Goal: Task Accomplishment & Management: Complete application form

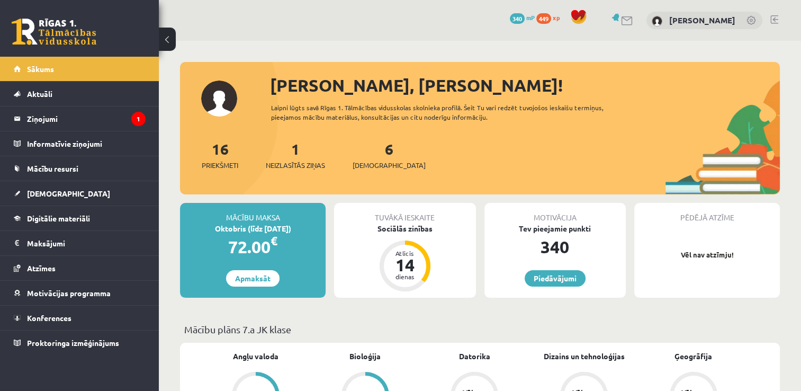
click at [303, 167] on span "Neizlasītās ziņas" at bounding box center [295, 165] width 59 height 11
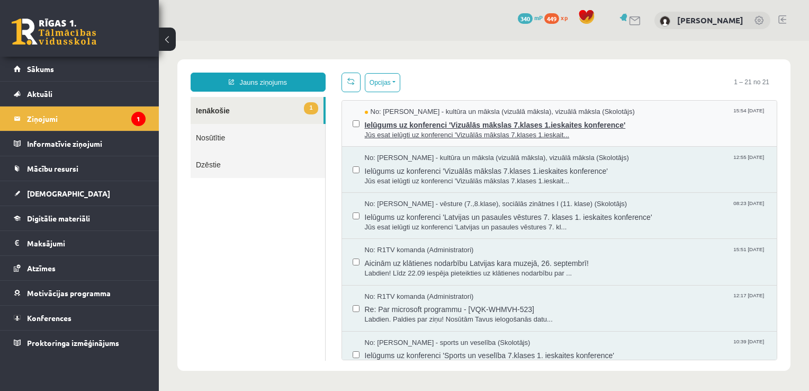
click at [436, 131] on span "Jūs esat ielūgti uz konferenci 'Vizuālās mākslas 7.klases 1.ieskait..." at bounding box center [566, 135] width 402 height 10
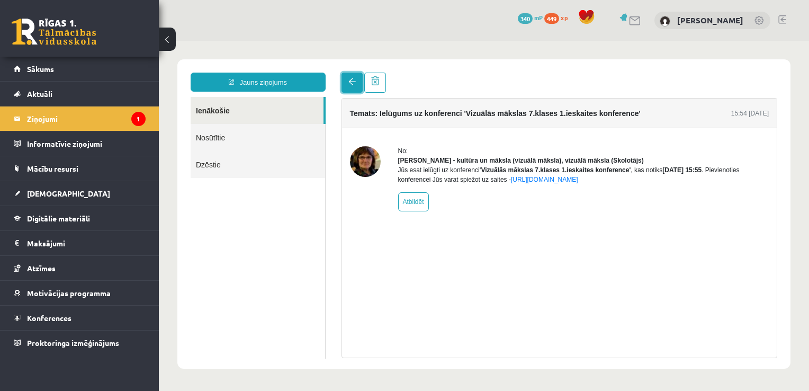
click at [349, 89] on link at bounding box center [351, 83] width 21 height 20
click at [63, 110] on legend "Ziņojumi 1" at bounding box center [86, 118] width 119 height 24
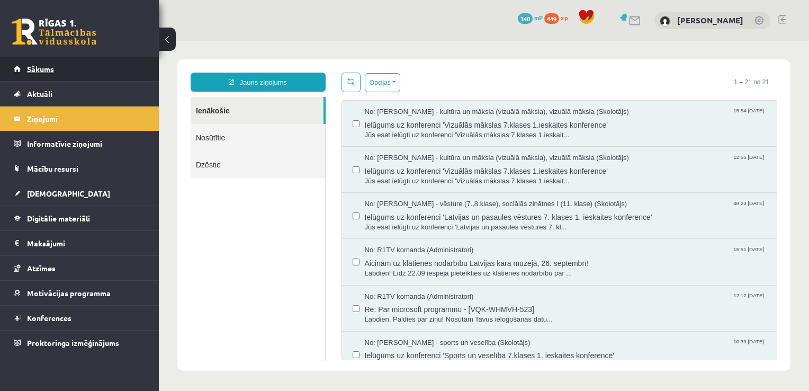
click at [44, 62] on link "Sākums" at bounding box center [80, 69] width 132 height 24
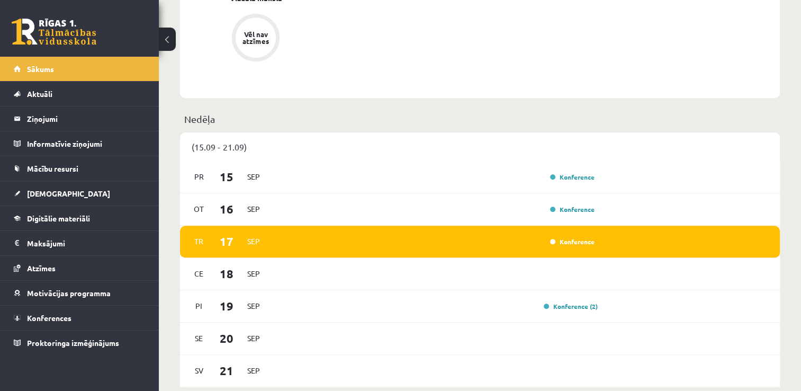
scroll to position [688, 0]
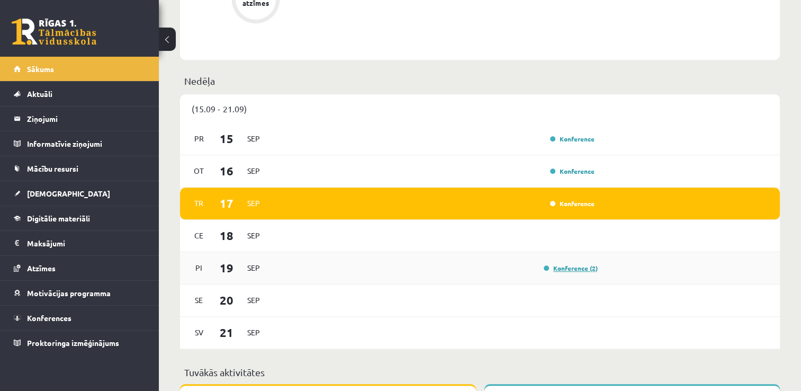
click at [562, 272] on link "Konference (2)" at bounding box center [571, 268] width 54 height 8
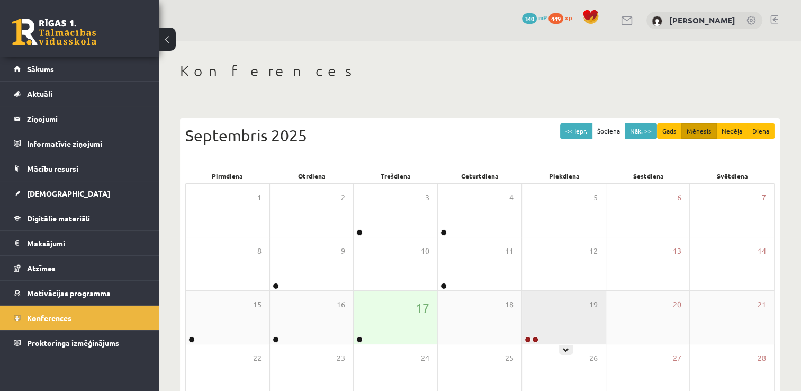
click at [555, 337] on div "19" at bounding box center [564, 317] width 84 height 53
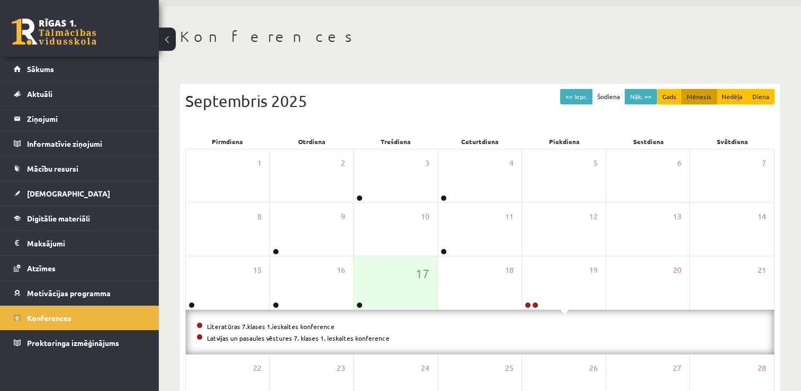
scroll to position [53, 0]
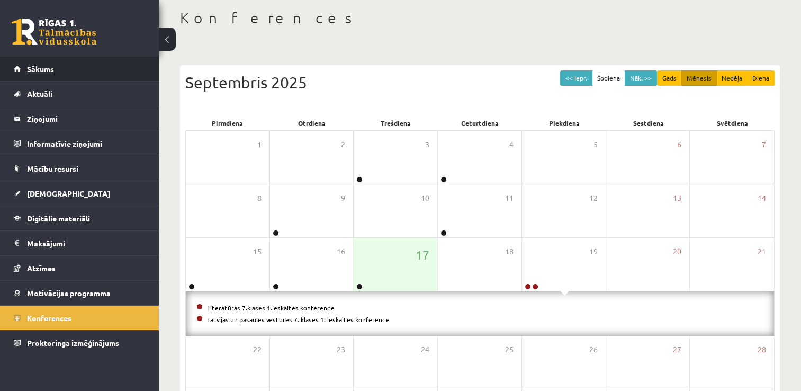
click at [36, 63] on link "Sākums" at bounding box center [80, 69] width 132 height 24
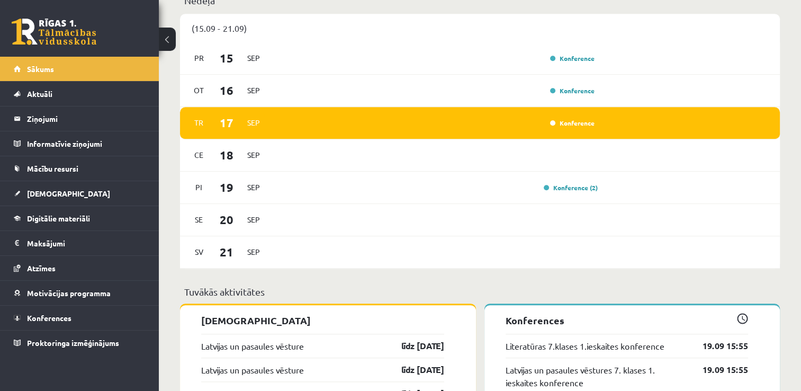
scroll to position [741, 0]
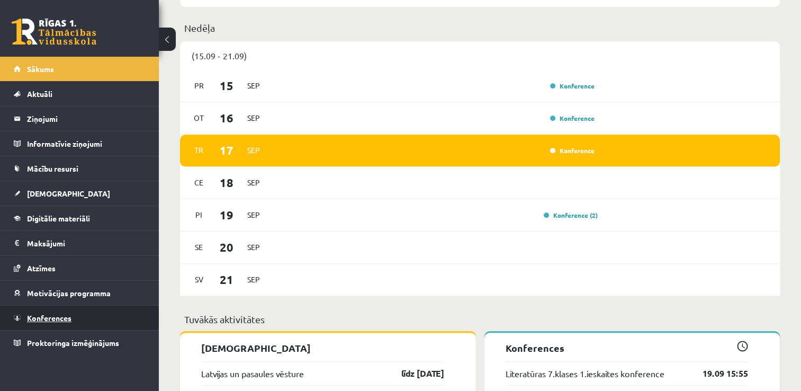
click at [55, 313] on span "Konferences" at bounding box center [49, 318] width 44 height 10
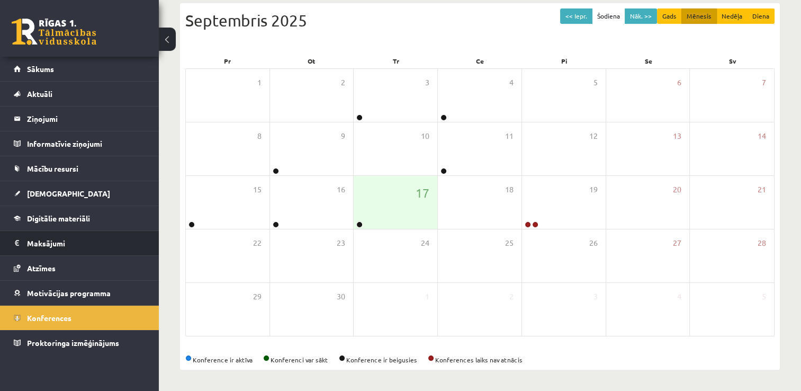
scroll to position [114, 0]
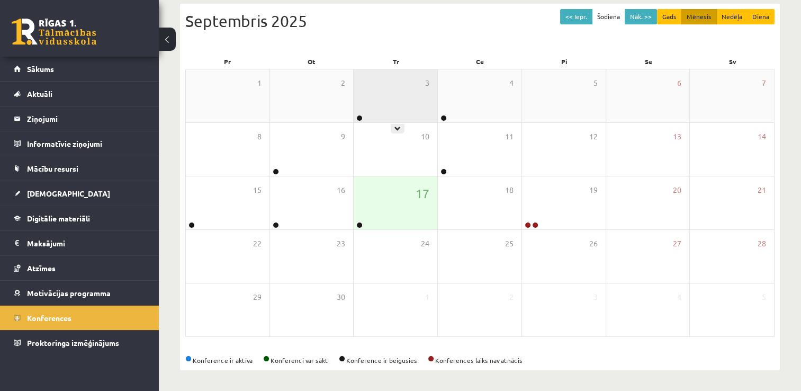
click at [370, 115] on div "3" at bounding box center [396, 95] width 84 height 53
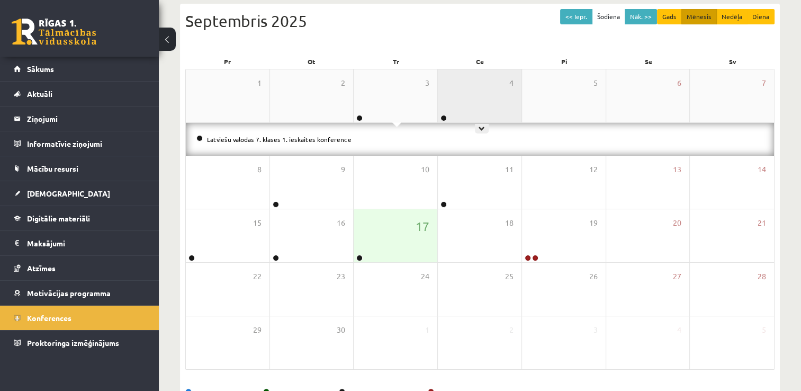
click at [491, 103] on div "4" at bounding box center [480, 95] width 84 height 53
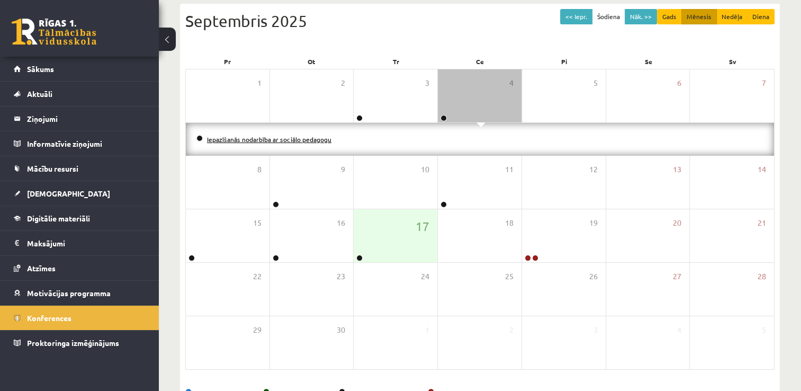
click at [260, 137] on link "Iepazīšanās nodarbība ar sociālo pedagogu" at bounding box center [269, 139] width 124 height 8
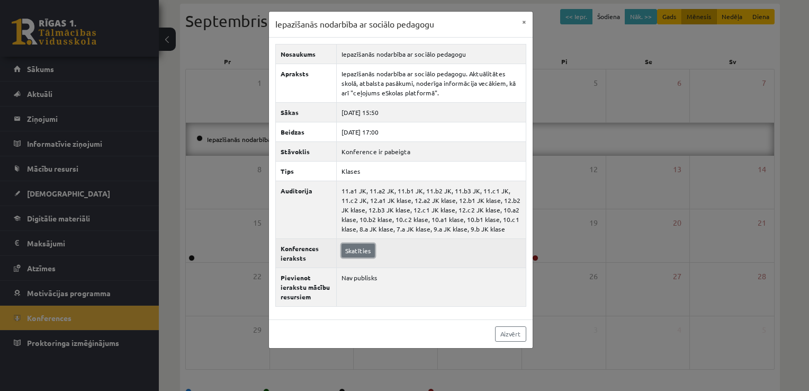
click at [353, 249] on link "Skatīties" at bounding box center [357, 251] width 33 height 14
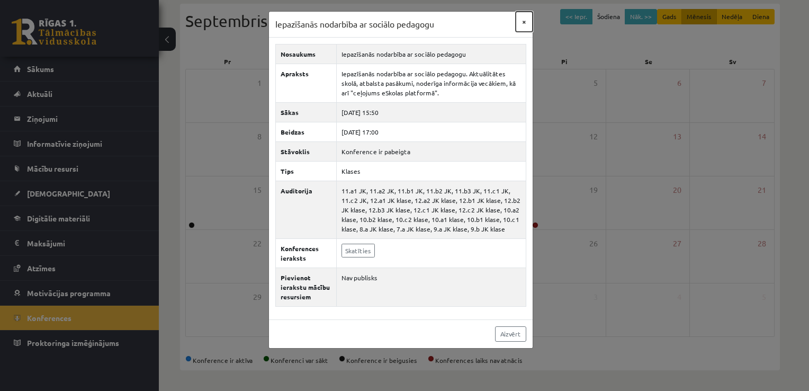
click at [521, 18] on button "×" at bounding box center [524, 22] width 17 height 20
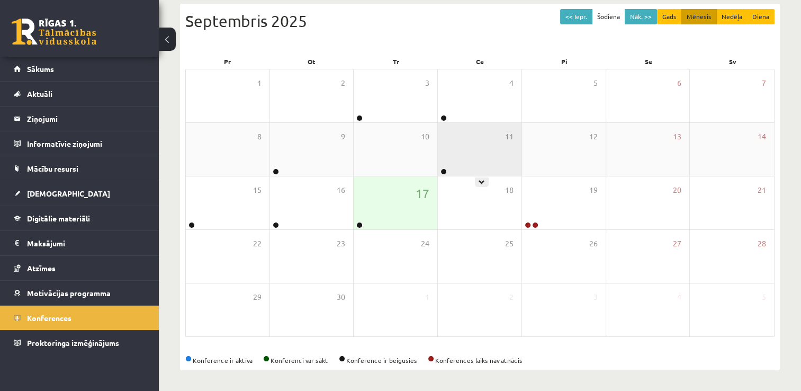
click at [469, 160] on div "11" at bounding box center [480, 149] width 84 height 53
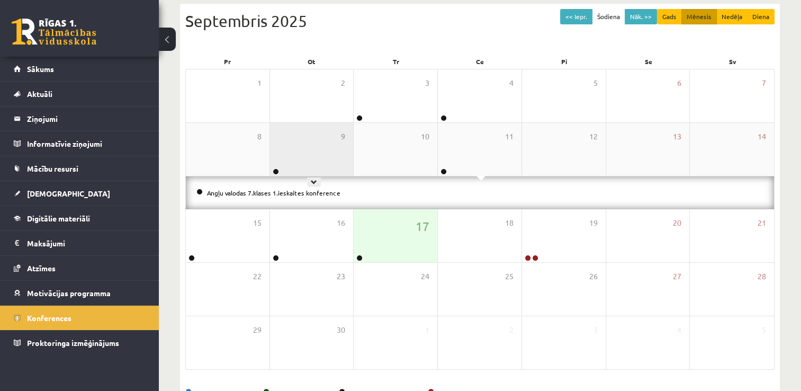
click at [301, 158] on div "9" at bounding box center [312, 149] width 84 height 53
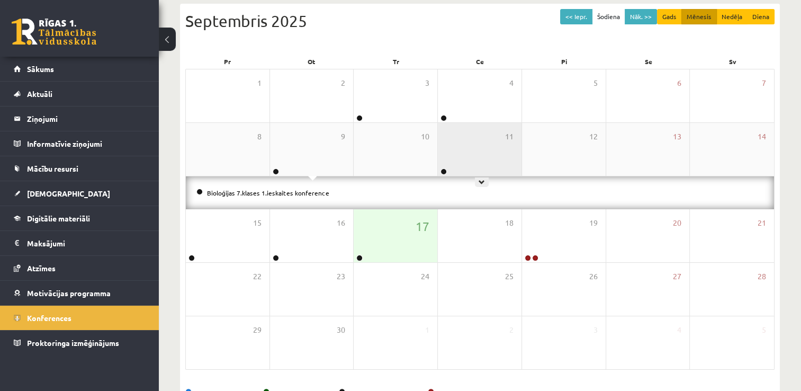
click at [466, 154] on div "11" at bounding box center [480, 149] width 84 height 53
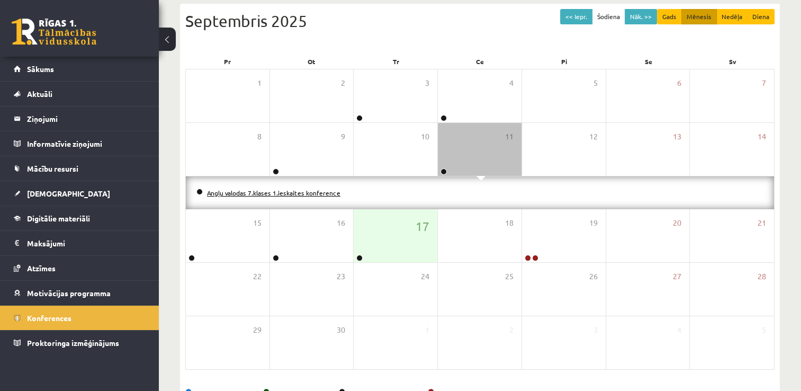
click at [283, 192] on link "Angļu valodas 7.klases 1.ieskaites konference" at bounding box center [273, 192] width 133 height 8
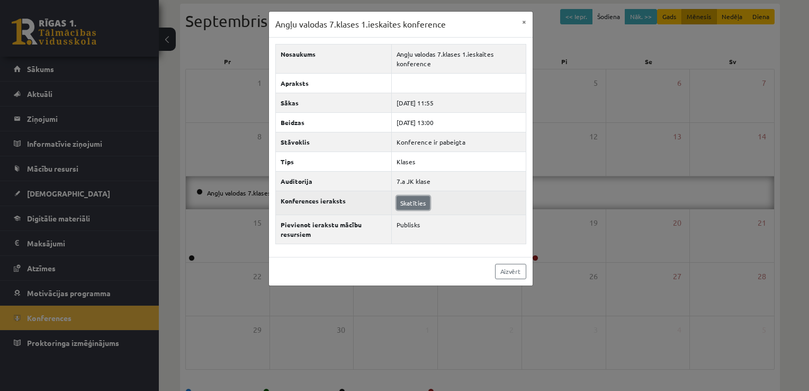
click at [419, 204] on link "Skatīties" at bounding box center [413, 203] width 33 height 14
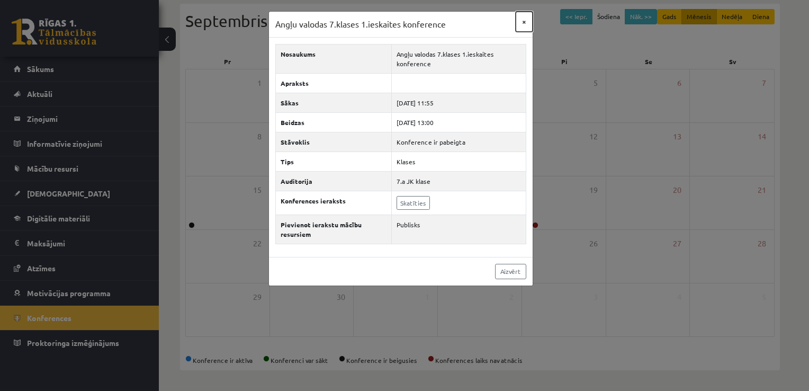
click at [523, 22] on button "×" at bounding box center [524, 22] width 17 height 20
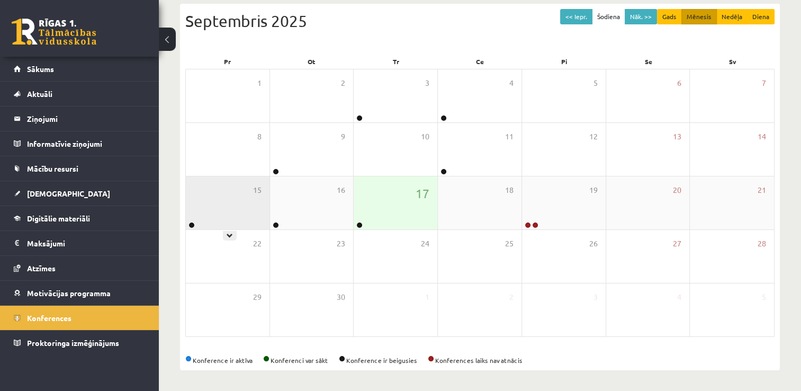
click at [187, 195] on div "15" at bounding box center [228, 202] width 84 height 53
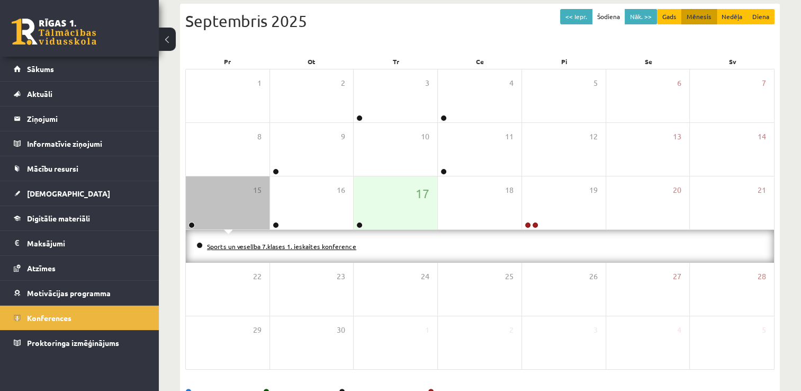
click at [243, 249] on link "Sports un veselība 7.klases 1. ieskaites konference" at bounding box center [281, 246] width 149 height 8
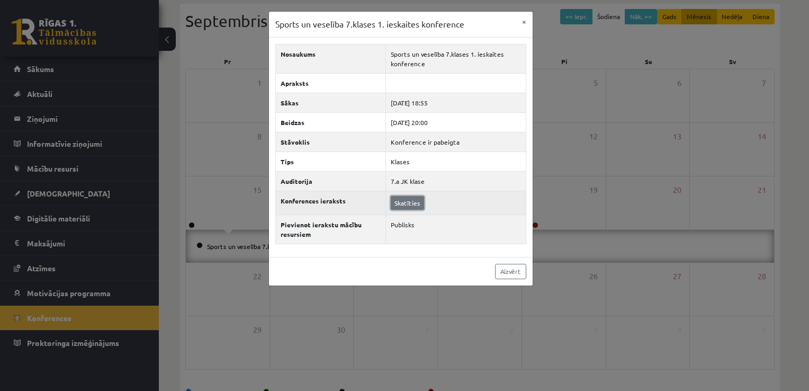
click at [396, 196] on link "Skatīties" at bounding box center [407, 203] width 33 height 14
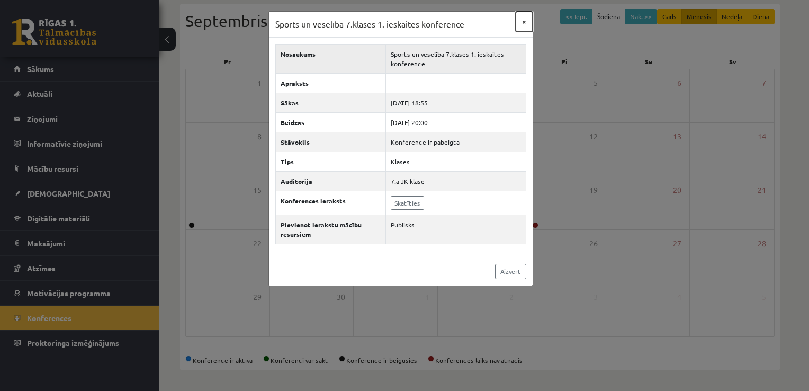
drag, startPoint x: 523, startPoint y: 16, endPoint x: 503, endPoint y: 47, distance: 37.2
click at [523, 18] on button "×" at bounding box center [524, 22] width 17 height 20
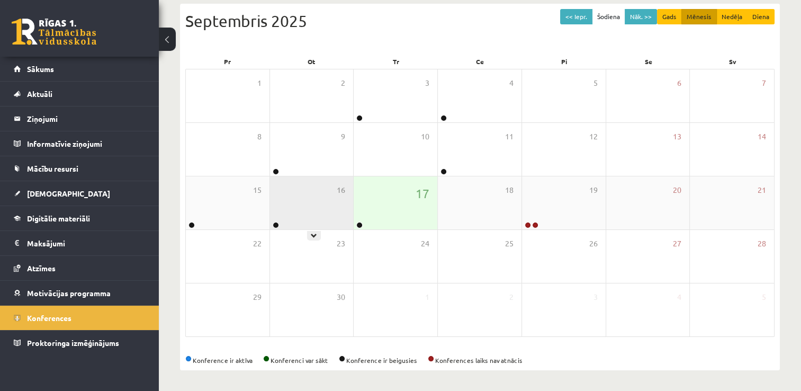
click at [299, 208] on div "16" at bounding box center [312, 202] width 84 height 53
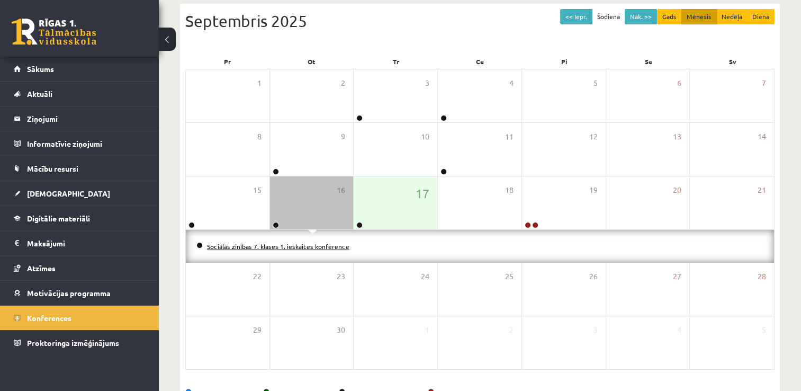
click at [322, 248] on link "Sociālās zinības 7. klases 1. ieskaites konference" at bounding box center [278, 246] width 142 height 8
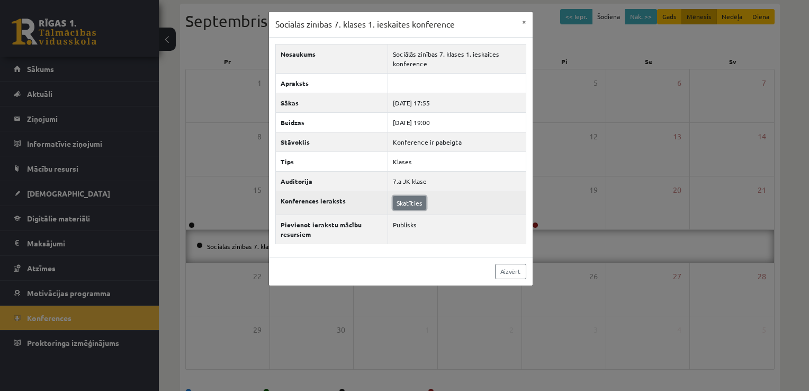
click at [415, 205] on link "Skatīties" at bounding box center [409, 203] width 33 height 14
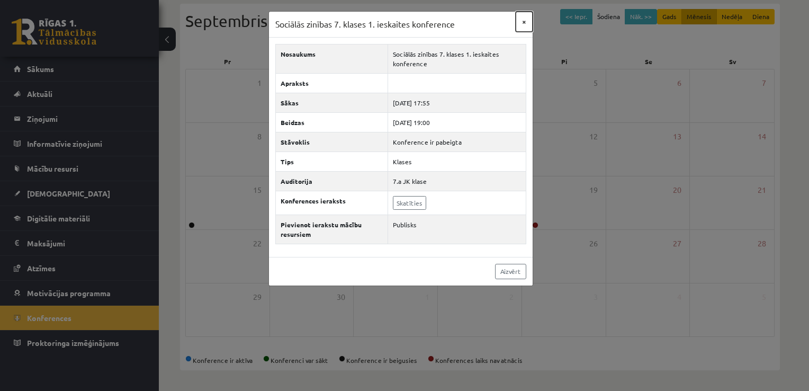
click at [527, 23] on button "×" at bounding box center [524, 22] width 17 height 20
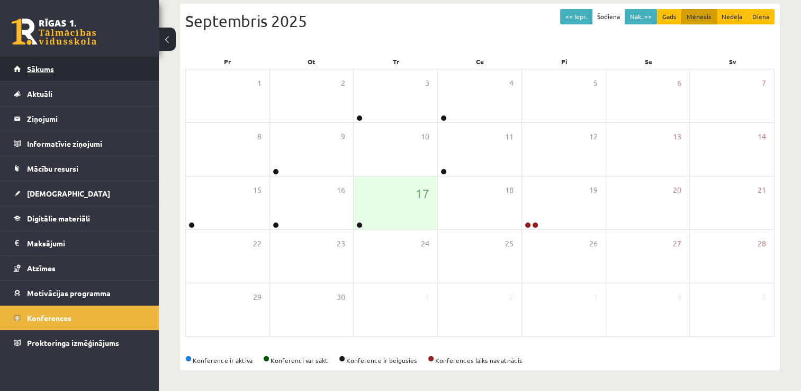
click at [33, 79] on link "Sākums" at bounding box center [80, 69] width 132 height 24
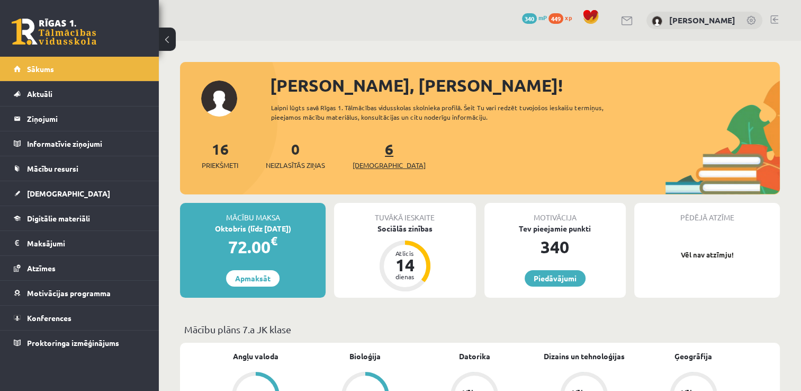
click at [367, 161] on span "[DEMOGRAPHIC_DATA]" at bounding box center [389, 165] width 73 height 11
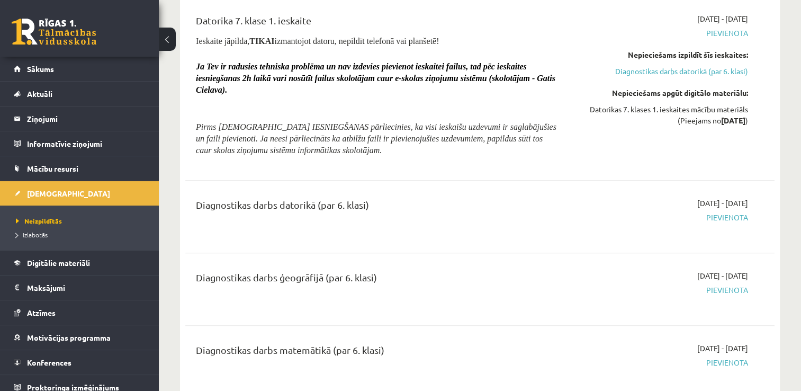
scroll to position [900, 0]
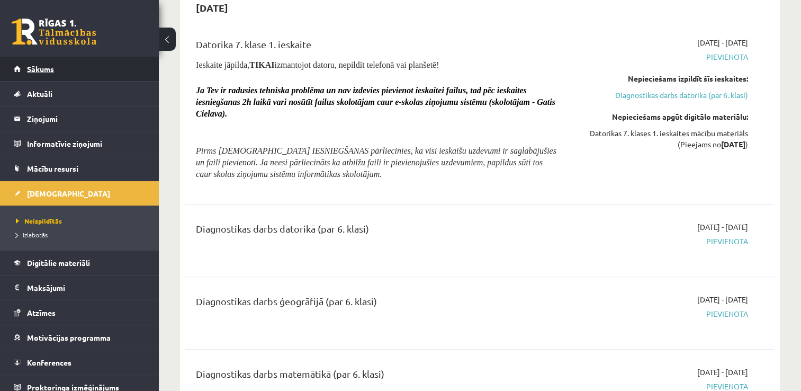
click at [44, 71] on span "Sākums" at bounding box center [40, 69] width 27 height 10
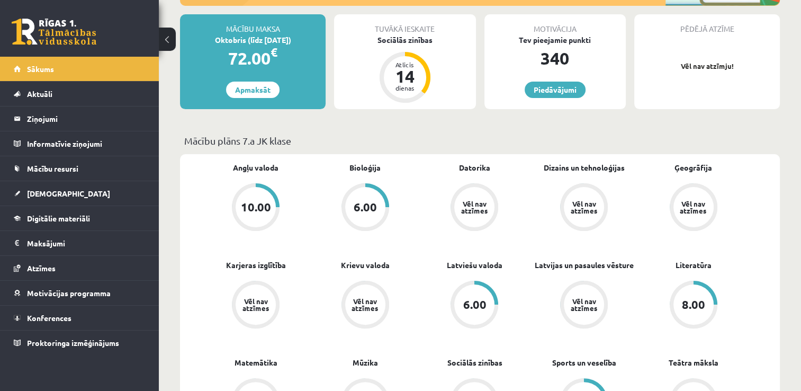
scroll to position [212, 0]
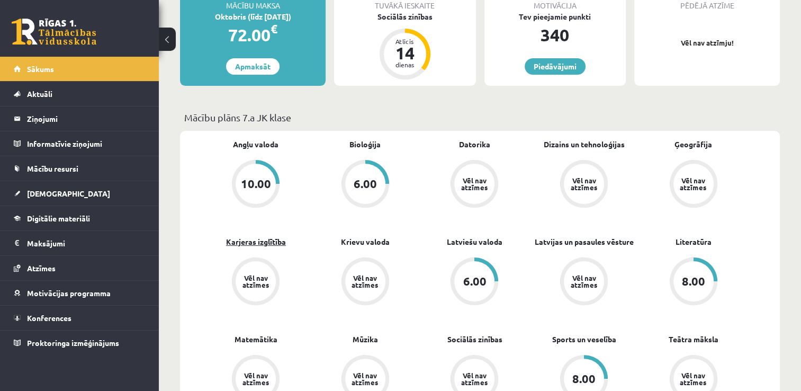
click at [266, 244] on link "Karjeras izglītība" at bounding box center [256, 241] width 60 height 11
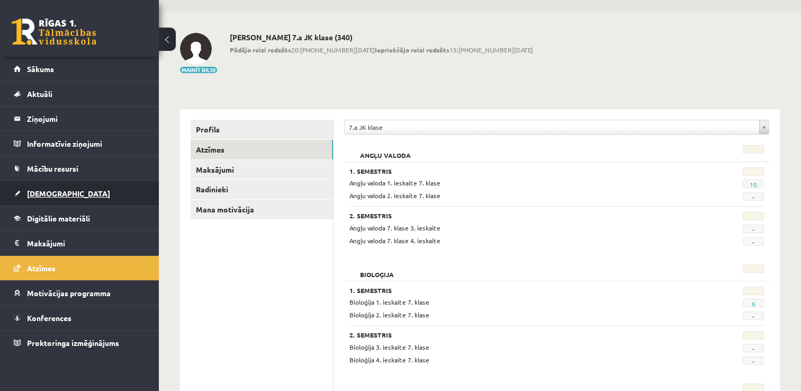
scroll to position [106, 0]
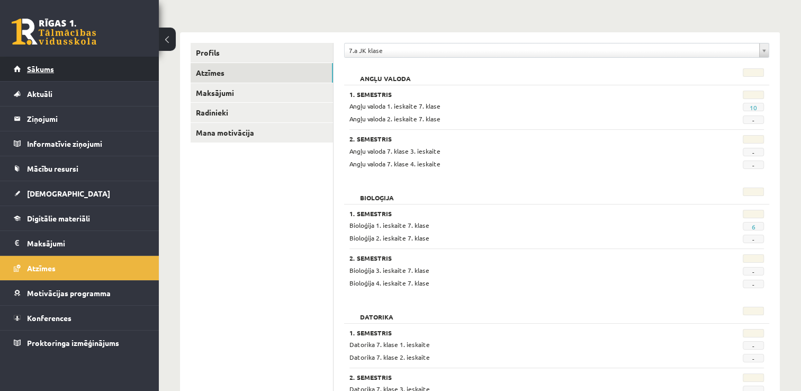
click at [24, 69] on link "Sākums" at bounding box center [80, 69] width 132 height 24
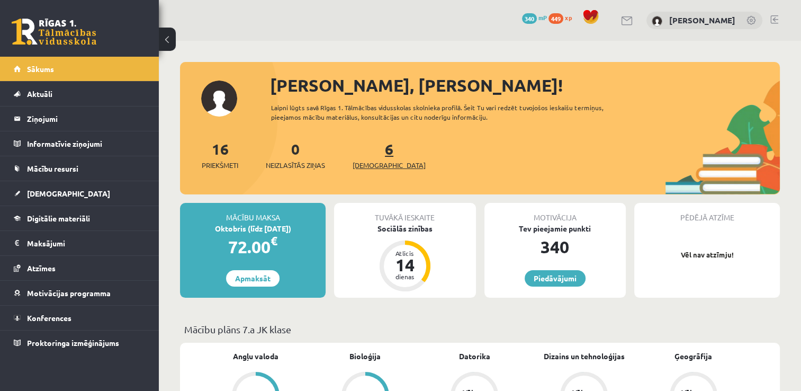
click at [381, 160] on div "6 Ieskaites" at bounding box center [389, 154] width 73 height 33
drag, startPoint x: 381, startPoint y: 160, endPoint x: 400, endPoint y: 170, distance: 21.8
click at [404, 166] on div "16 Priekšmeti 0 Neizlasītās ziņas 6 Ieskaites" at bounding box center [480, 166] width 600 height 57
click at [375, 167] on span "[DEMOGRAPHIC_DATA]" at bounding box center [389, 165] width 73 height 11
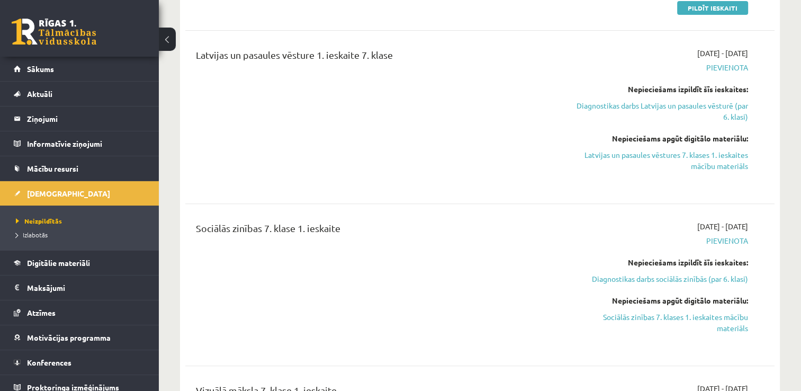
scroll to position [371, 0]
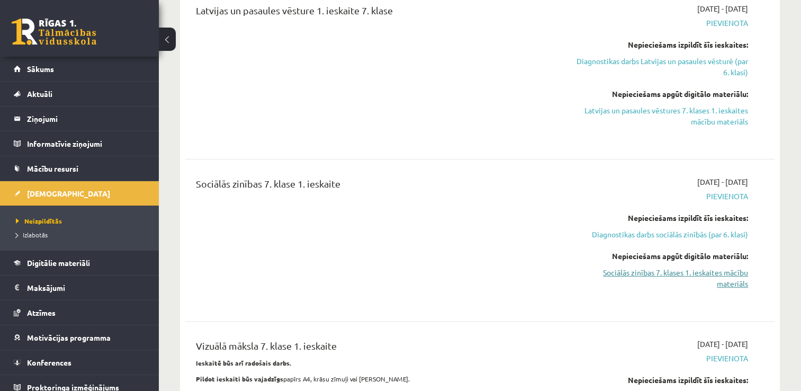
click at [667, 272] on link "Sociālās zinības 7. klases 1. ieskaites mācību materiāls" at bounding box center [661, 278] width 174 height 22
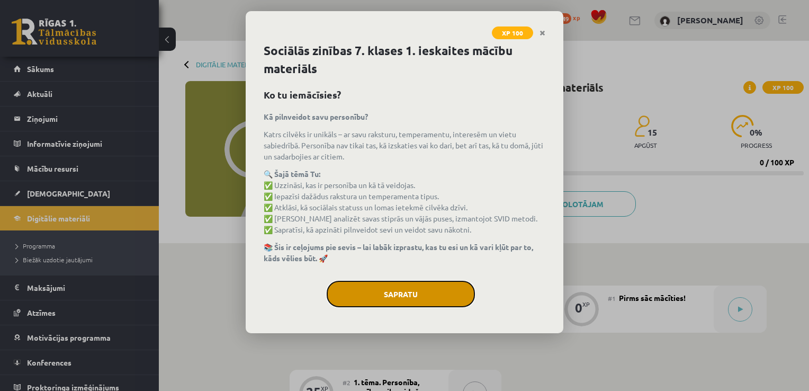
click at [430, 289] on button "Sapratu" at bounding box center [401, 294] width 148 height 26
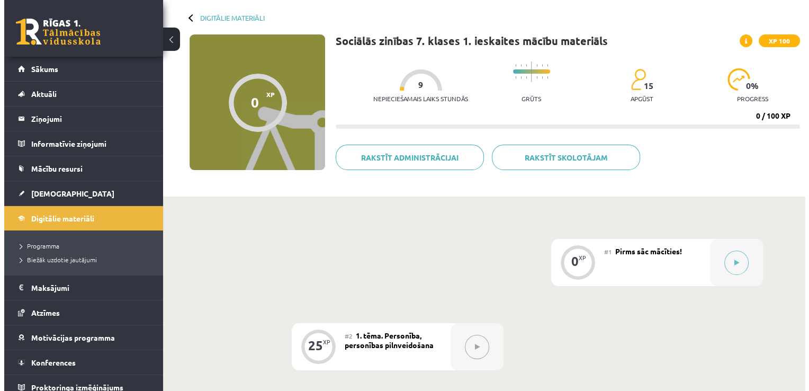
scroll to position [40, 0]
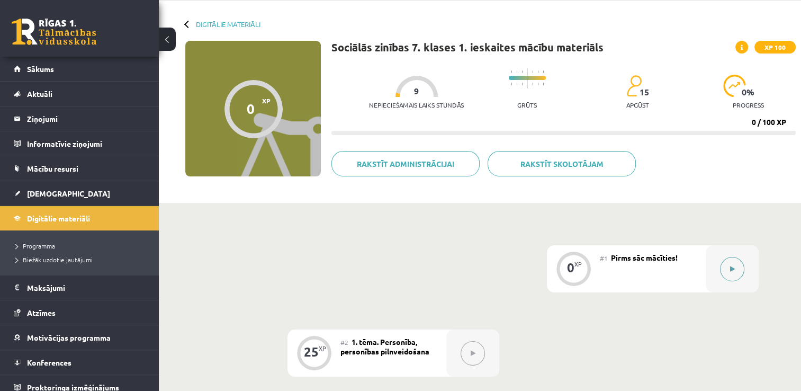
click at [734, 275] on button at bounding box center [732, 269] width 24 height 24
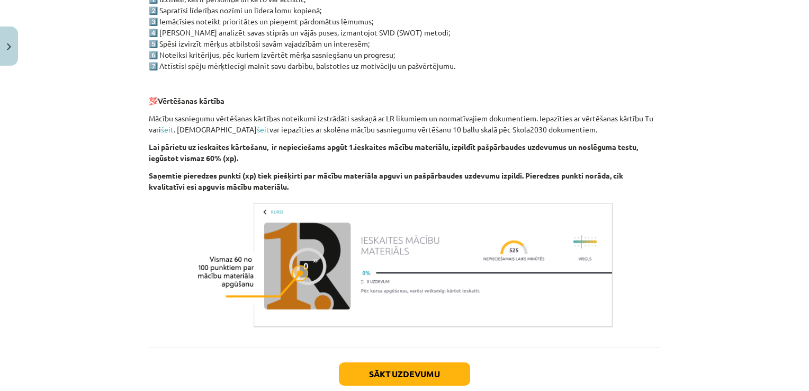
scroll to position [609, 0]
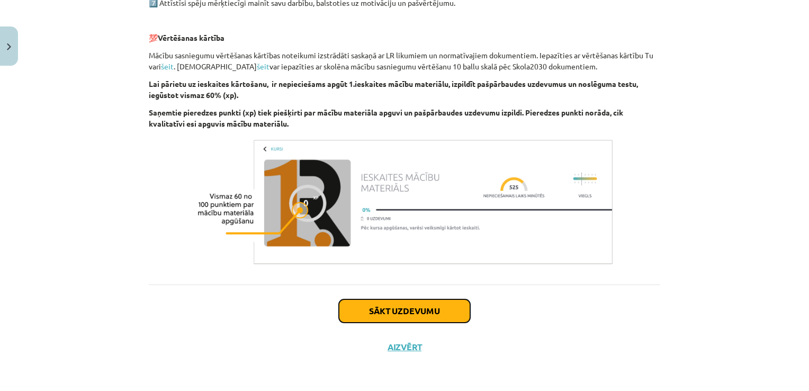
click at [363, 312] on button "Sākt uzdevumu" at bounding box center [404, 310] width 131 height 23
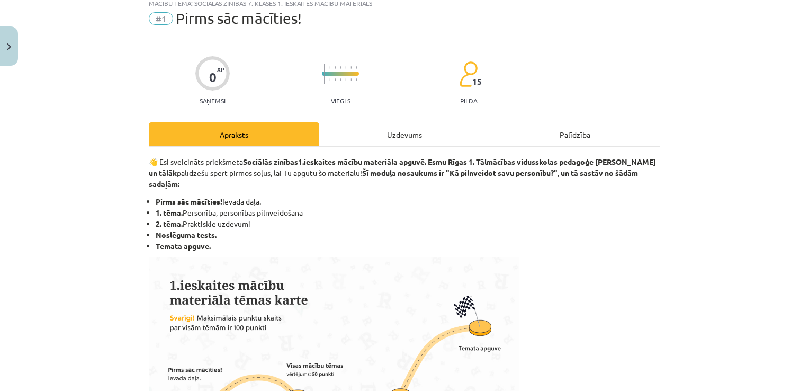
scroll to position [26, 0]
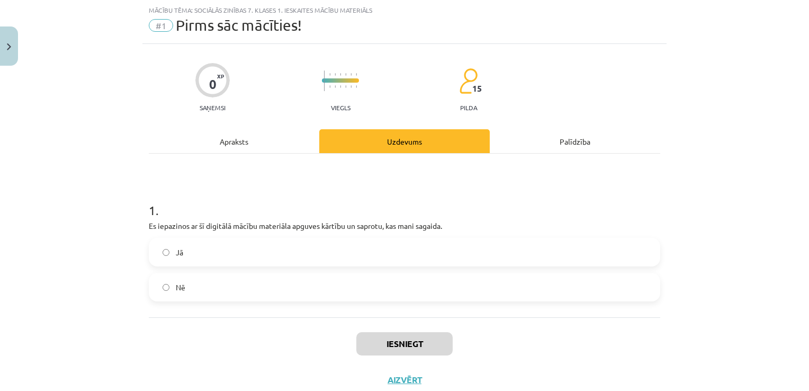
click at [206, 242] on label "Jā" at bounding box center [404, 252] width 509 height 26
click at [398, 341] on button "Iesniegt" at bounding box center [404, 343] width 96 height 23
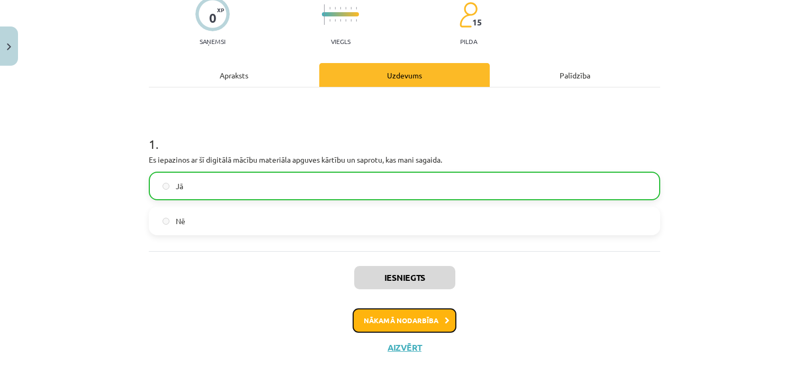
click at [445, 321] on icon at bounding box center [447, 320] width 5 height 7
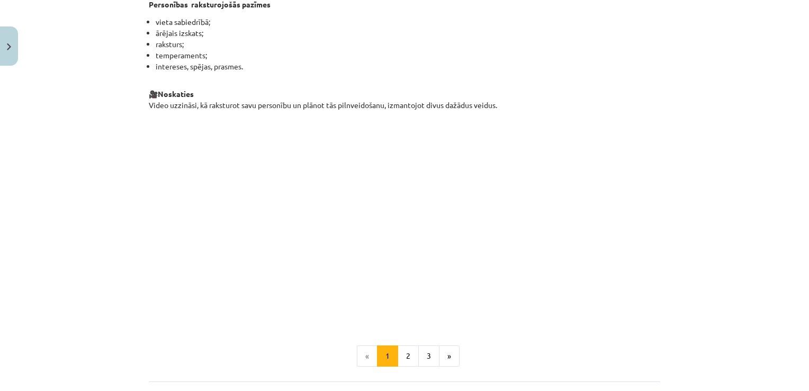
scroll to position [1392, 0]
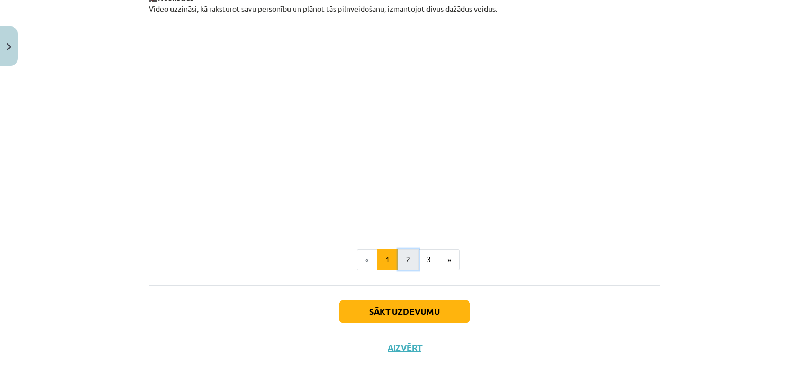
click at [407, 261] on button "2" at bounding box center [408, 259] width 21 height 21
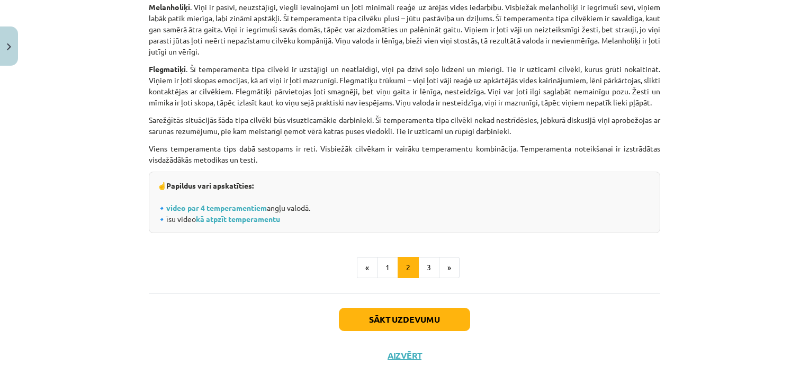
scroll to position [3271, 0]
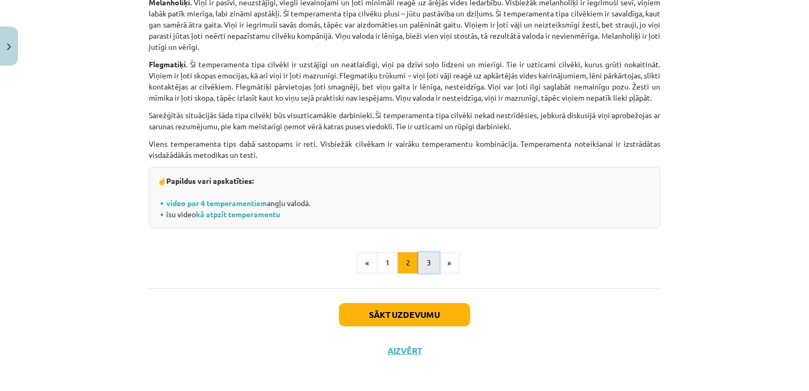
click at [422, 257] on button "3" at bounding box center [428, 262] width 21 height 21
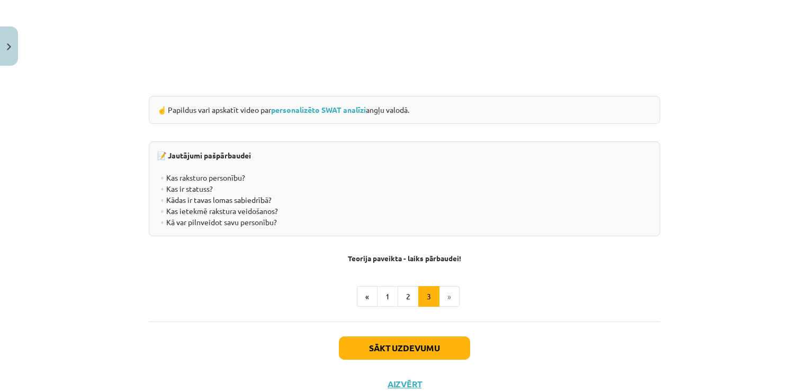
scroll to position [1653, 0]
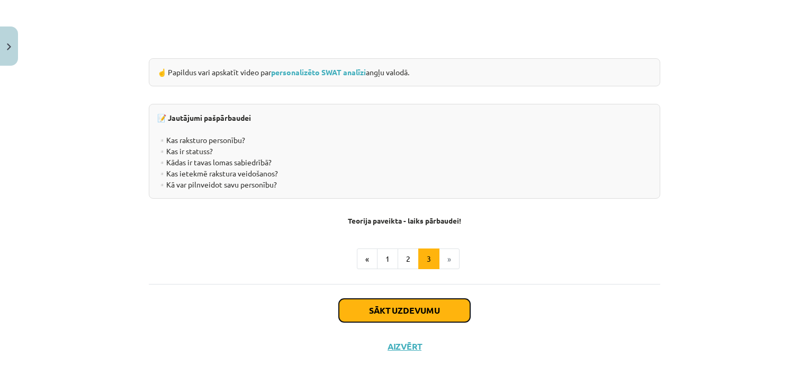
click at [417, 305] on button "Sākt uzdevumu" at bounding box center [404, 310] width 131 height 23
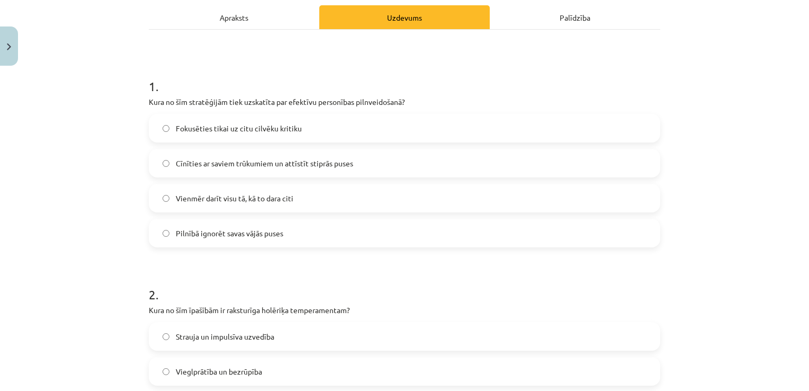
scroll to position [159, 0]
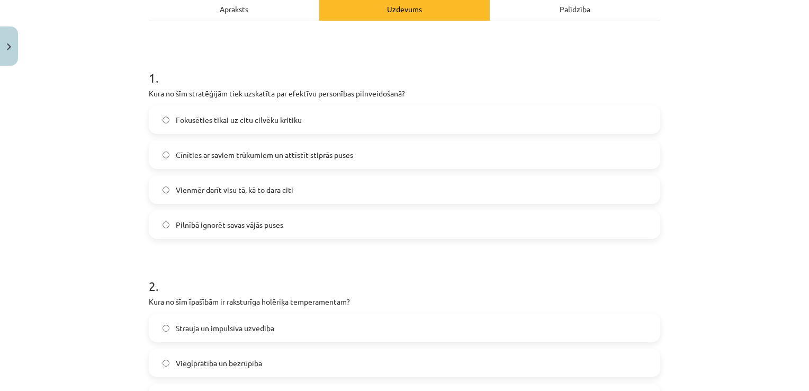
click at [253, 158] on span "Cīnīties ar saviem trūkumiem un attīstīt stiprās puses" at bounding box center [264, 154] width 177 height 11
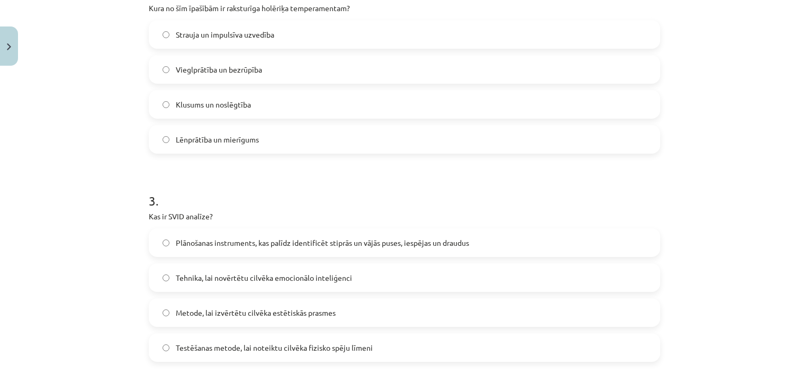
scroll to position [476, 0]
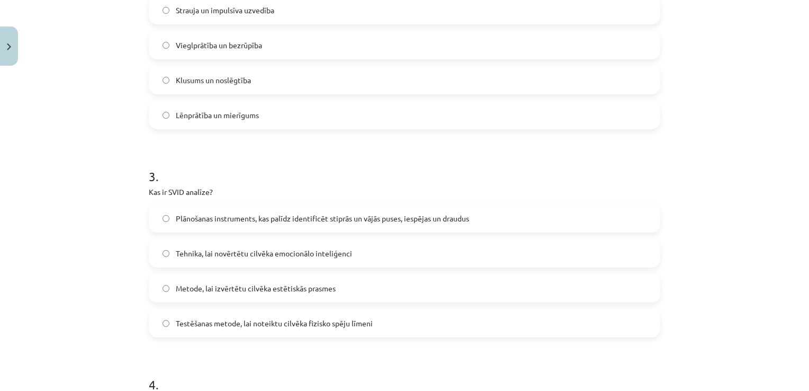
click at [447, 221] on span "Plānošanas instruments, kas palīdz identificēt stiprās un vājās puses, iespējas…" at bounding box center [322, 218] width 293 height 11
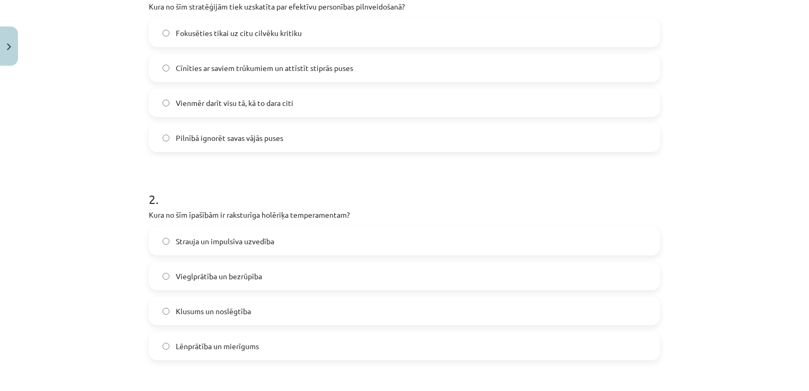
scroll to position [318, 0]
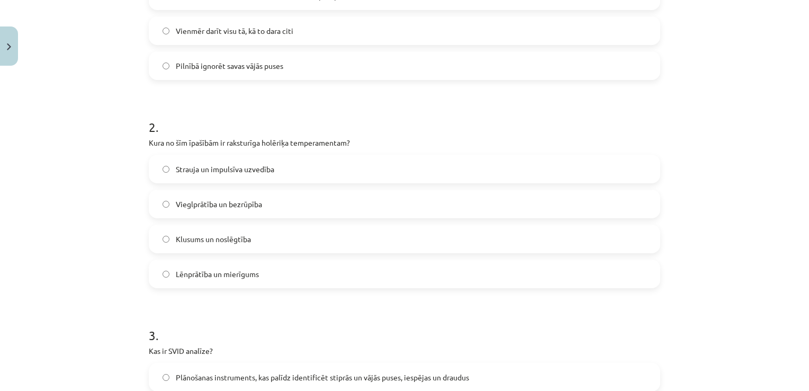
click at [331, 171] on label "Strauja un impulsīva uzvedība" at bounding box center [404, 169] width 509 height 26
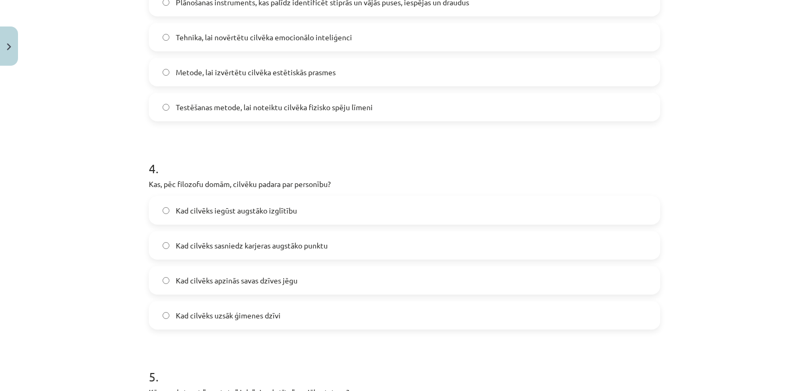
scroll to position [741, 0]
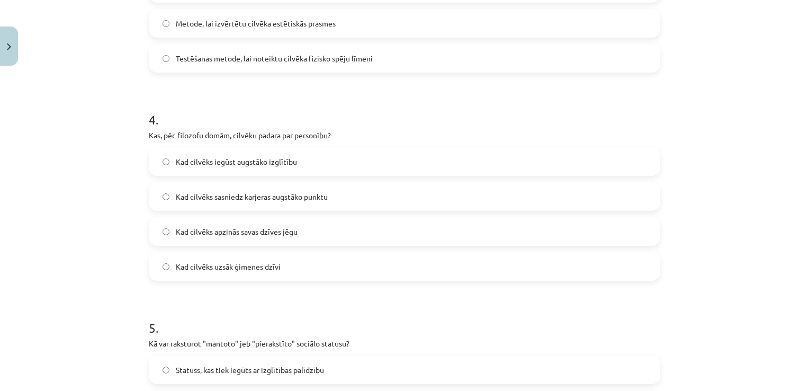
click at [293, 237] on label "Kad cilvēks apzinās savas dzīves jēgu" at bounding box center [404, 231] width 509 height 26
click at [288, 269] on label "Kad cilvēks uzsāk ģimenes dzīvi" at bounding box center [404, 266] width 509 height 26
click at [271, 232] on span "Kad cilvēks apzinās savas dzīves jēgu" at bounding box center [237, 231] width 122 height 11
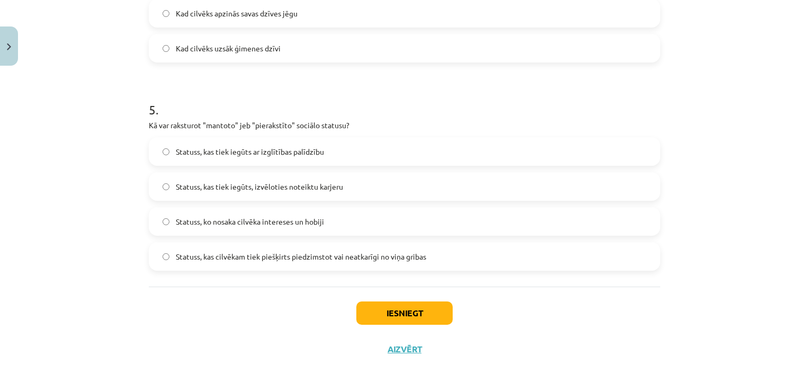
scroll to position [961, 0]
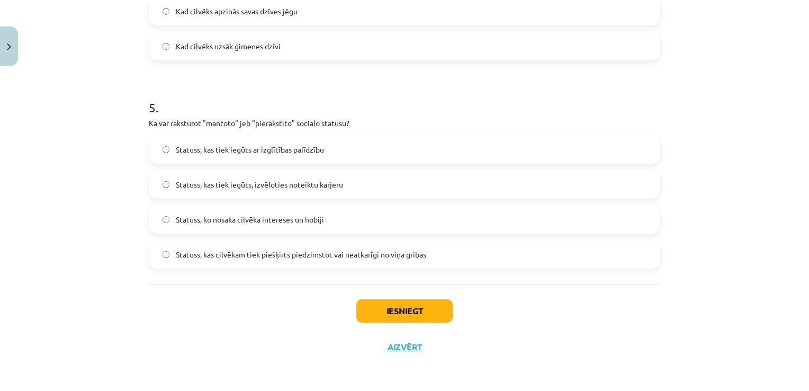
click at [328, 253] on span "Statuss, kas cilvēkam tiek piešķirts piedzimstot vai neatkarīgi no viņa gribas" at bounding box center [301, 254] width 250 height 11
click at [415, 311] on button "Iesniegt" at bounding box center [404, 310] width 96 height 23
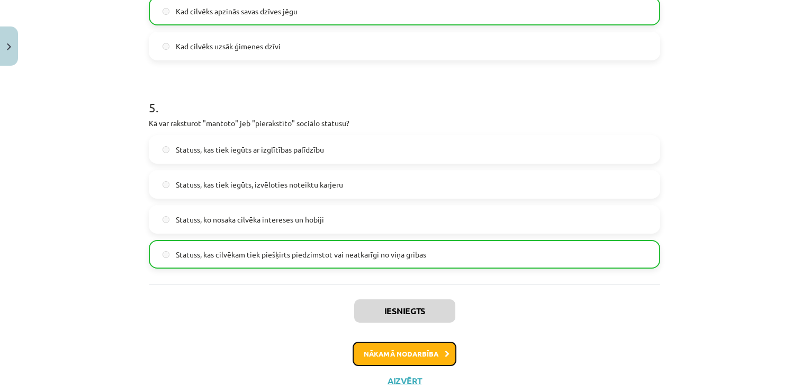
click at [398, 349] on button "Nākamā nodarbība" at bounding box center [405, 353] width 104 height 24
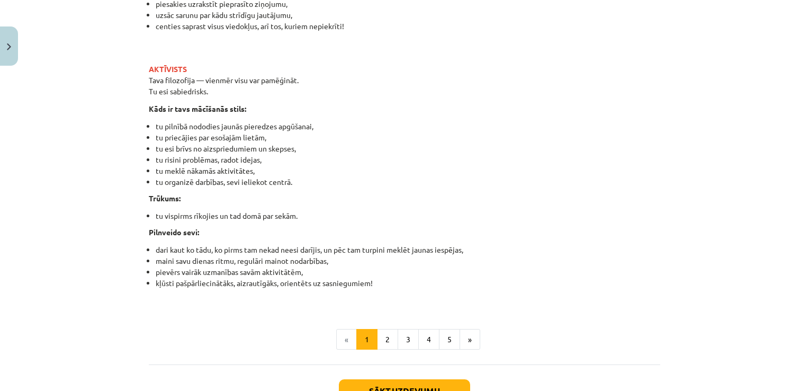
scroll to position [1273, 0]
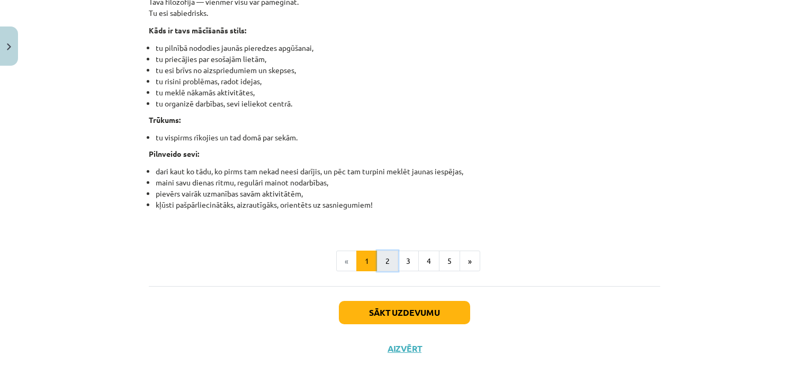
click at [381, 264] on button "2" at bounding box center [387, 260] width 21 height 21
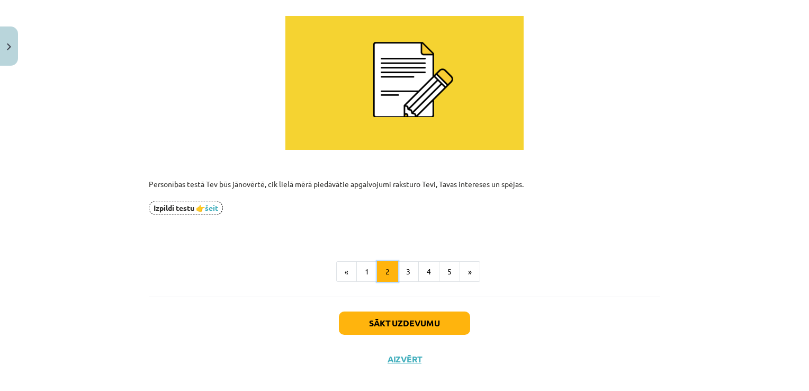
scroll to position [237, 0]
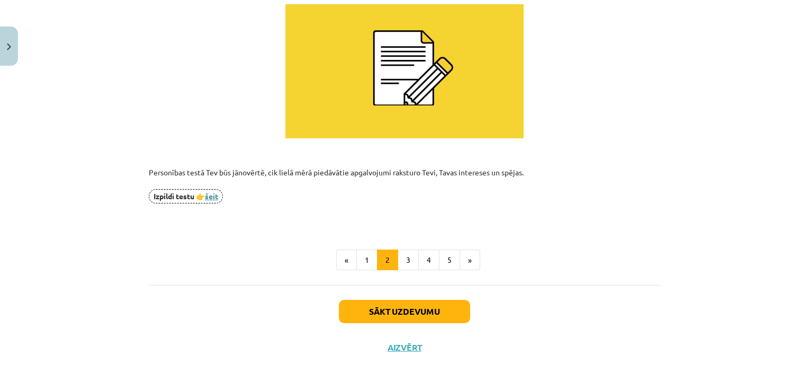
click at [209, 192] on link "šeit" at bounding box center [211, 196] width 13 height 10
click at [404, 254] on button "3" at bounding box center [408, 259] width 21 height 21
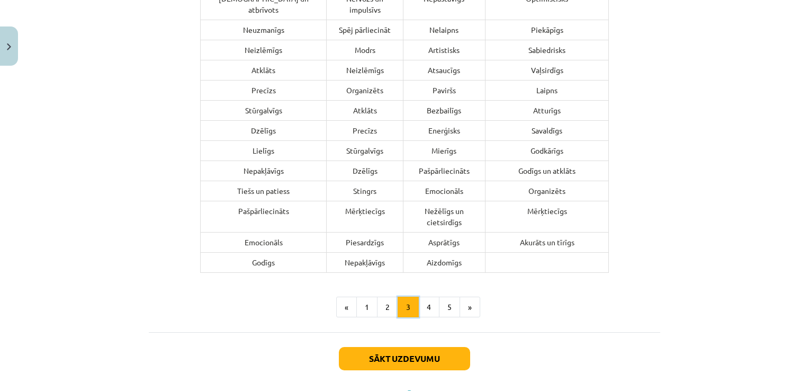
scroll to position [860, 0]
click at [429, 296] on button "4" at bounding box center [428, 306] width 21 height 21
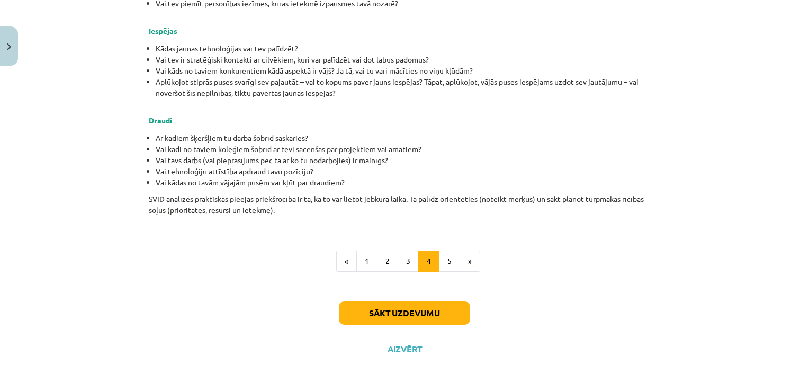
scroll to position [631, 0]
click at [439, 264] on button "5" at bounding box center [449, 259] width 21 height 21
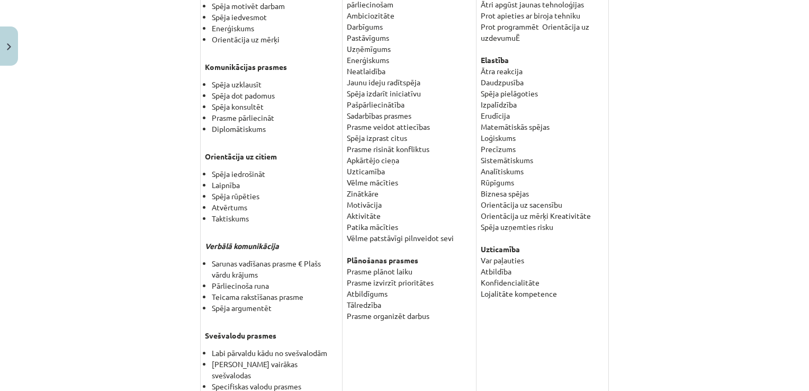
scroll to position [795, 0]
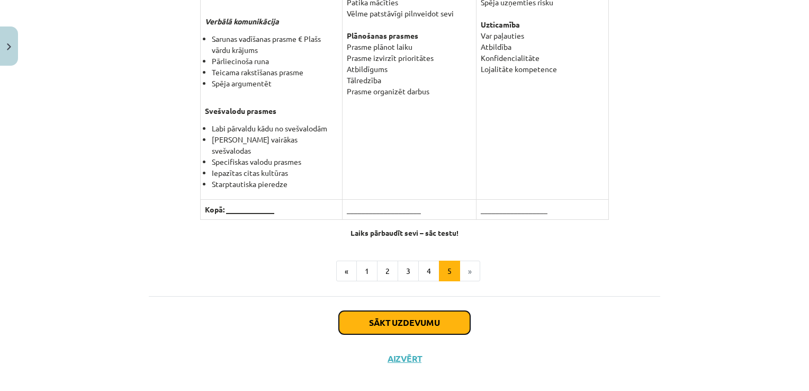
click at [417, 311] on button "Sākt uzdevumu" at bounding box center [404, 322] width 131 height 23
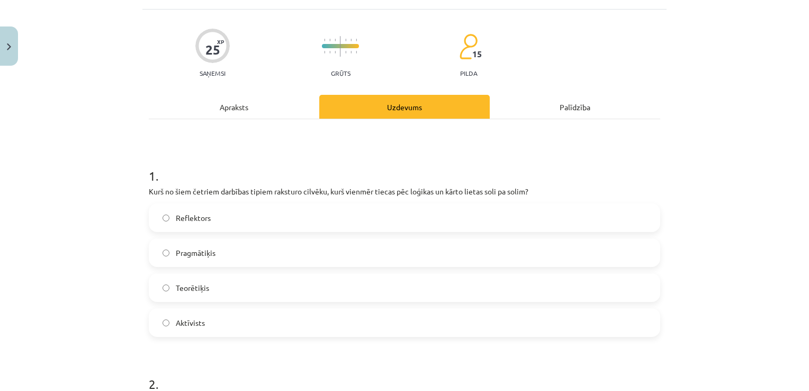
scroll to position [79, 0]
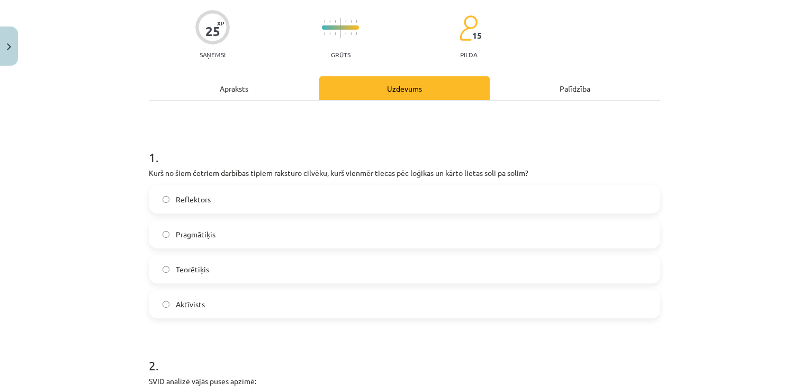
click at [176, 273] on span "Teorētiķis" at bounding box center [192, 269] width 33 height 11
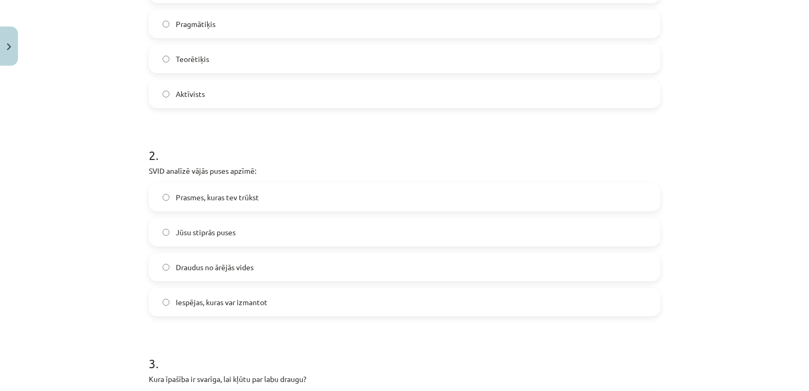
scroll to position [291, 0]
click at [331, 197] on label "Prasmes, kuras tev trūkst" at bounding box center [404, 195] width 509 height 26
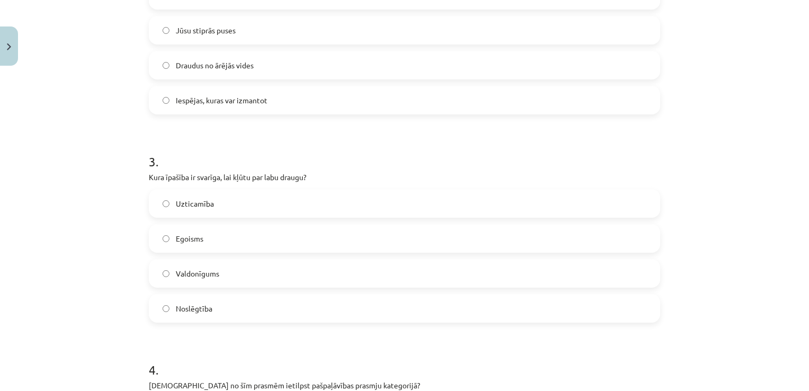
scroll to position [556, 0]
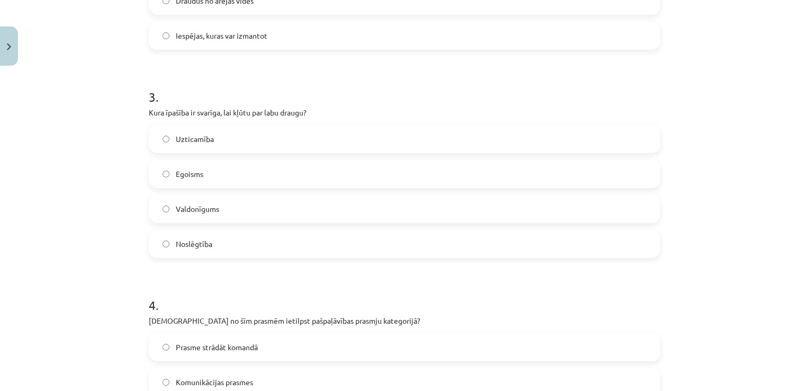
click at [273, 147] on label "Uzticamība" at bounding box center [404, 138] width 509 height 26
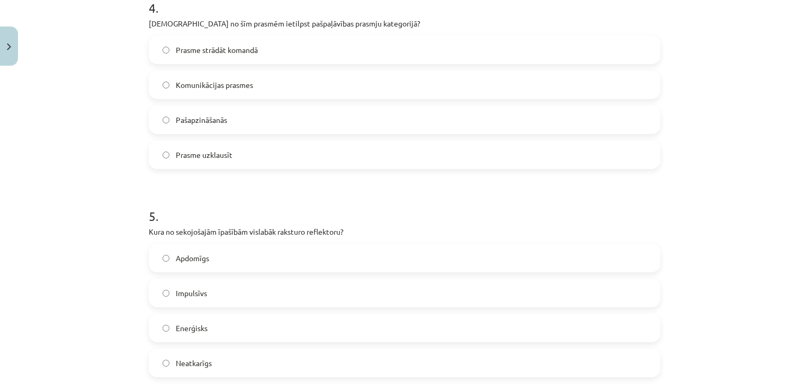
scroll to position [854, 0]
click at [212, 118] on span "Pašapzināšanās" at bounding box center [201, 118] width 51 height 11
click at [237, 257] on label "Apdomīgs" at bounding box center [404, 257] width 509 height 26
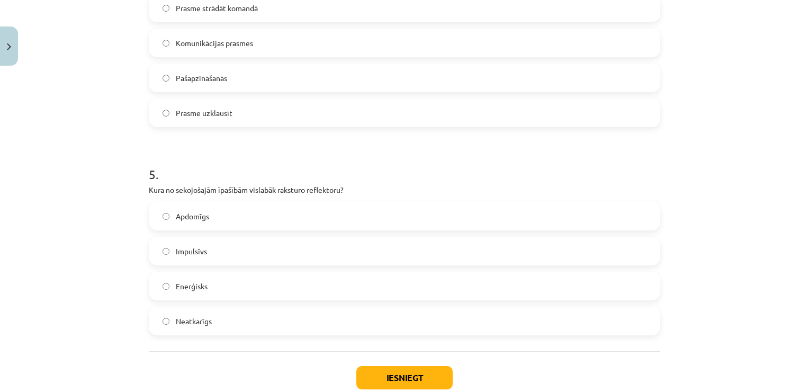
scroll to position [960, 0]
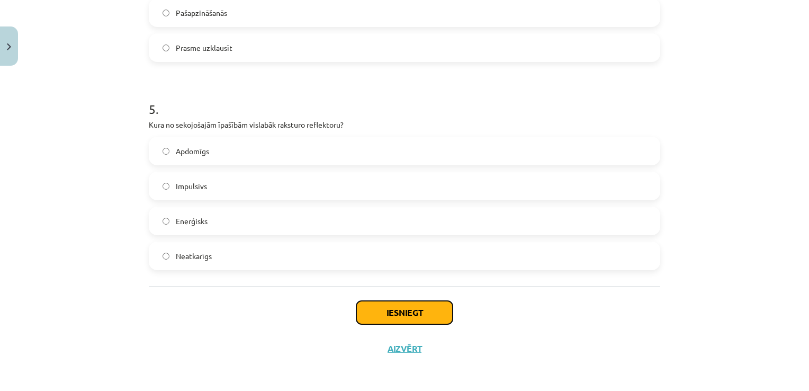
click at [406, 317] on button "Iesniegt" at bounding box center [404, 312] width 96 height 23
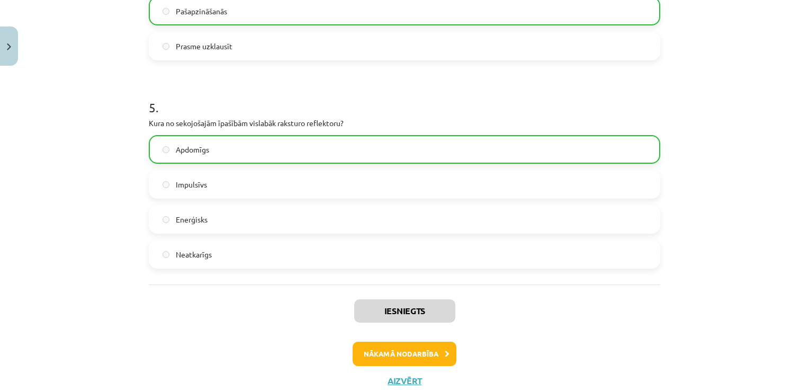
scroll to position [995, 0]
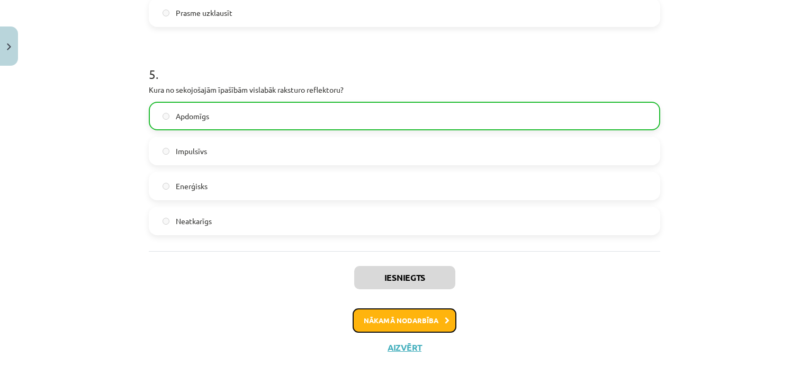
click at [436, 325] on button "Nākamā nodarbība" at bounding box center [405, 320] width 104 height 24
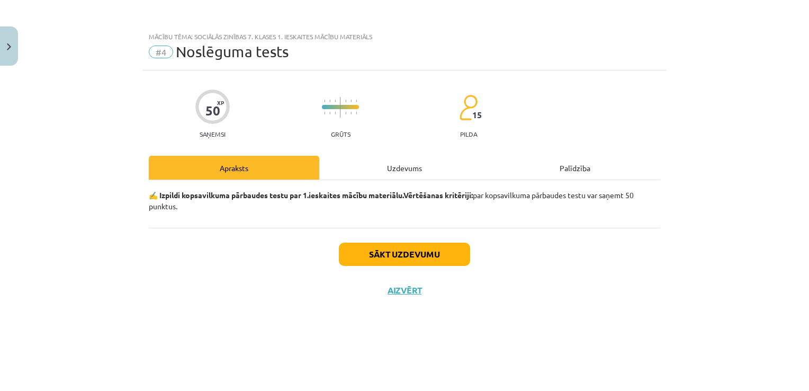
scroll to position [0, 0]
click at [379, 251] on button "Sākt uzdevumu" at bounding box center [404, 253] width 131 height 23
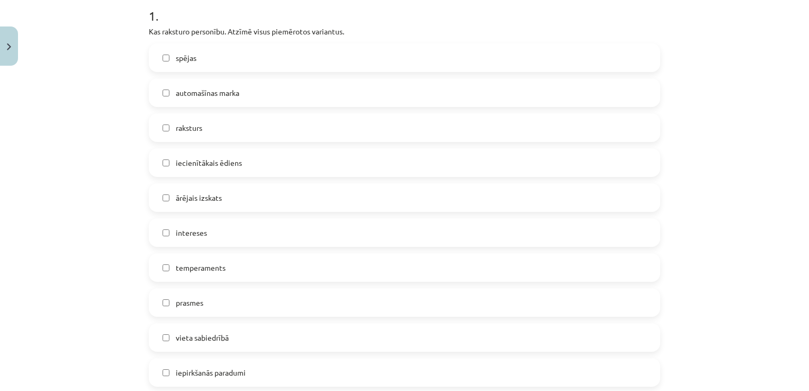
scroll to position [232, 0]
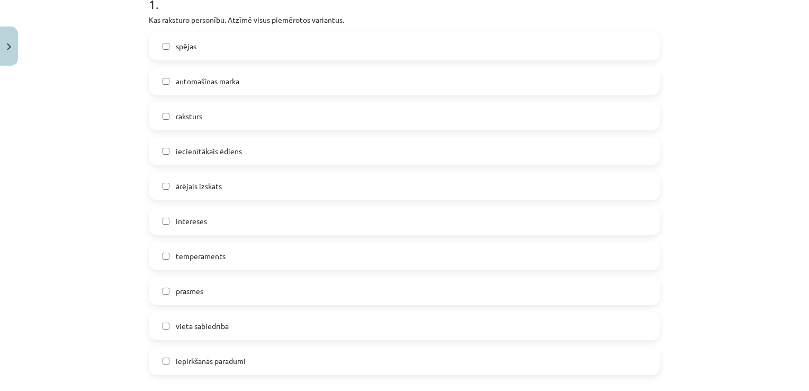
click at [179, 37] on label "spējas" at bounding box center [404, 46] width 509 height 26
click at [182, 112] on span "raksturs" at bounding box center [189, 116] width 26 height 11
click at [181, 222] on span "intereses" at bounding box center [191, 220] width 31 height 11
click at [199, 256] on span "temperaments" at bounding box center [201, 255] width 50 height 11
click at [195, 285] on span "prasmes" at bounding box center [190, 290] width 28 height 11
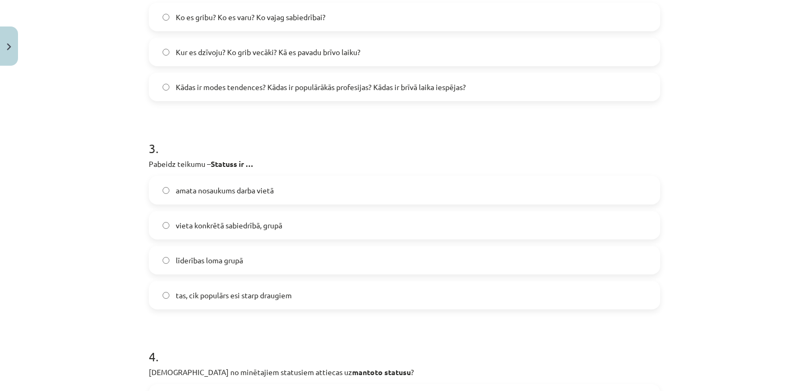
scroll to position [709, 0]
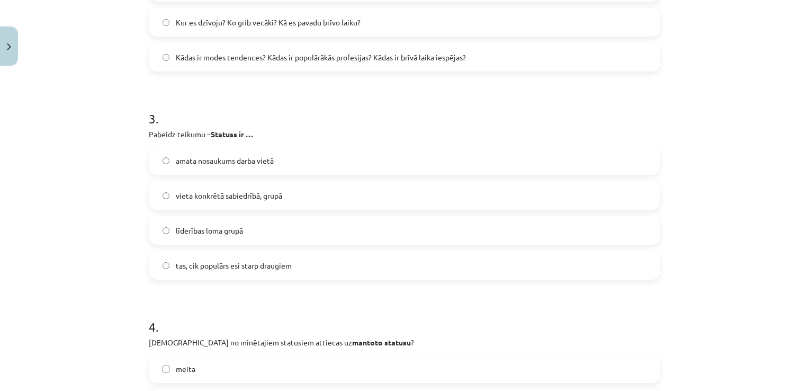
click at [296, 193] on label "vieta konkrētā sabiedrībā, grupā" at bounding box center [404, 195] width 509 height 26
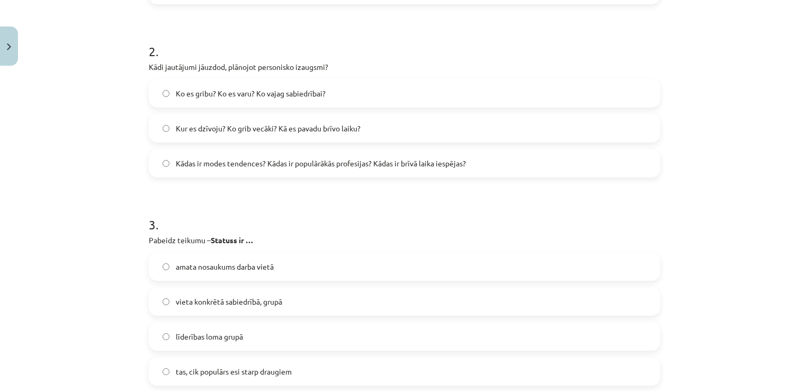
scroll to position [550, 0]
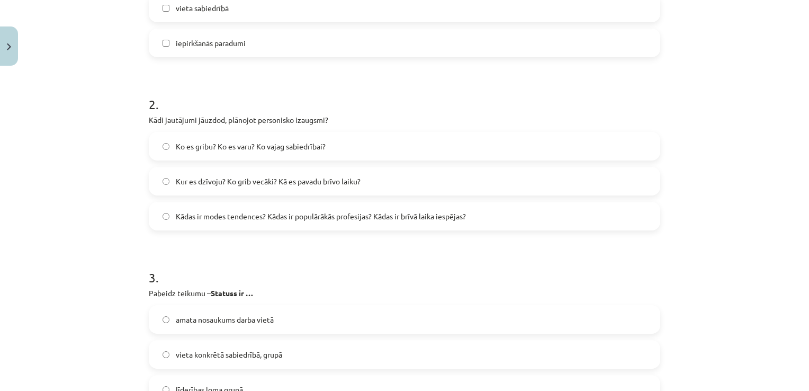
click at [176, 176] on span "Kur es dzīvoju? Ko grib vecāki? Kā es pavadu brīvo laiku?" at bounding box center [268, 181] width 185 height 11
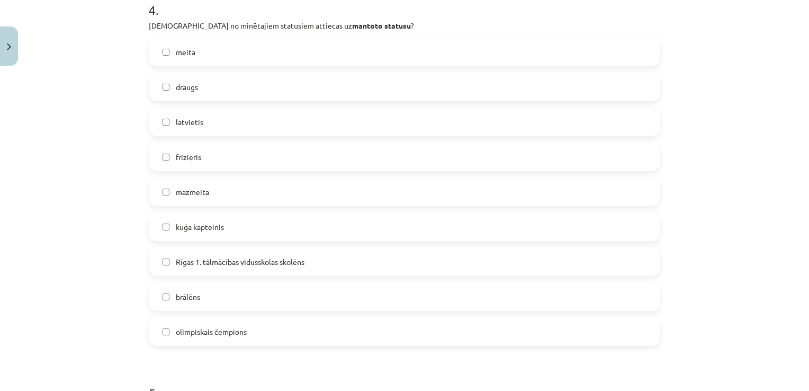
scroll to position [1027, 0]
click at [218, 52] on label "meita" at bounding box center [404, 51] width 509 height 26
click at [191, 115] on span "latvietis" at bounding box center [190, 120] width 28 height 11
click at [179, 187] on span "mazmeita" at bounding box center [192, 190] width 33 height 11
click at [173, 284] on label "brālēns" at bounding box center [404, 295] width 509 height 26
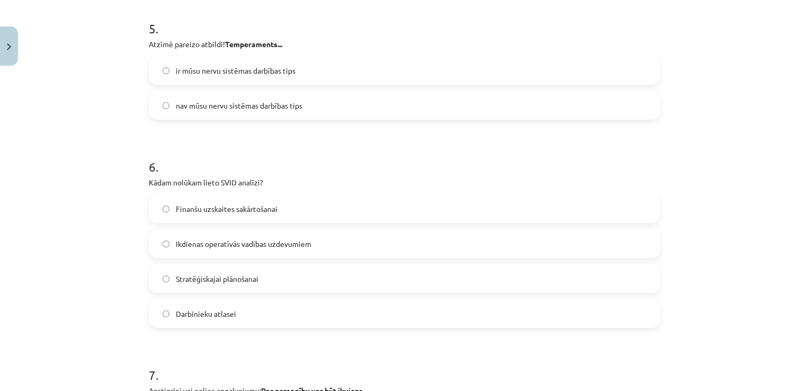
scroll to position [1397, 0]
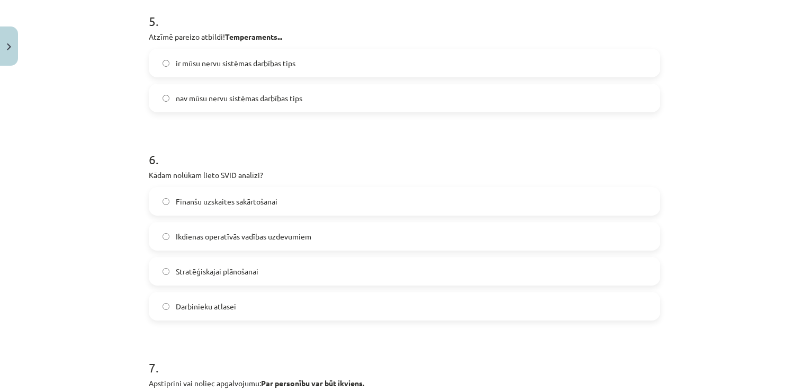
click at [303, 231] on span "Ikdienas operatīvās vadības uzdevumiem" at bounding box center [244, 236] width 136 height 11
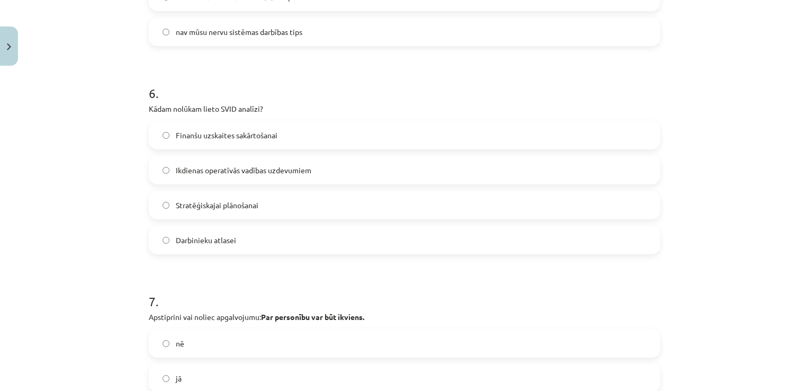
scroll to position [1556, 0]
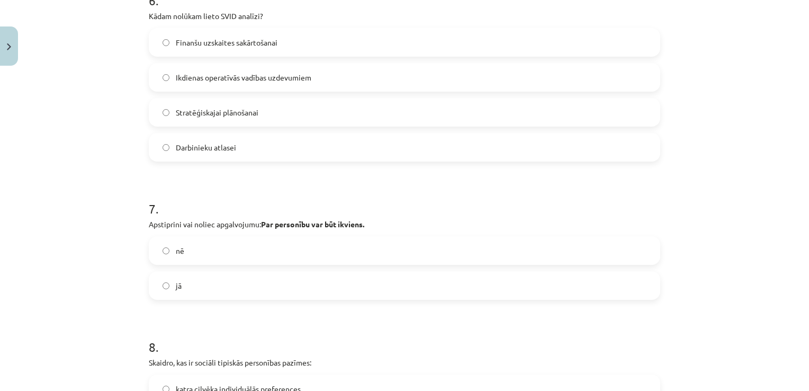
click at [237, 290] on label "jā" at bounding box center [404, 285] width 509 height 26
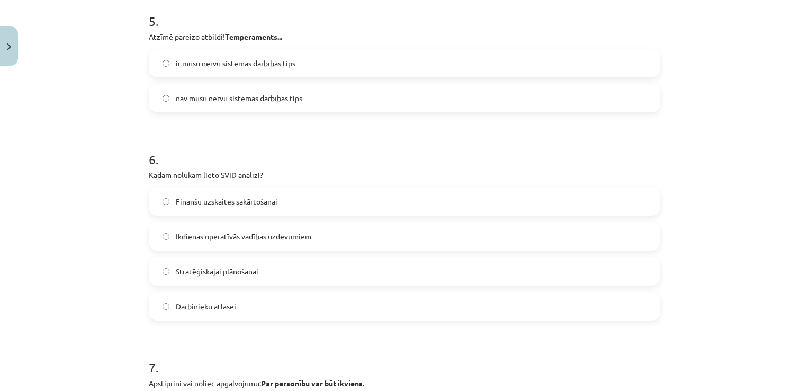
scroll to position [1344, 0]
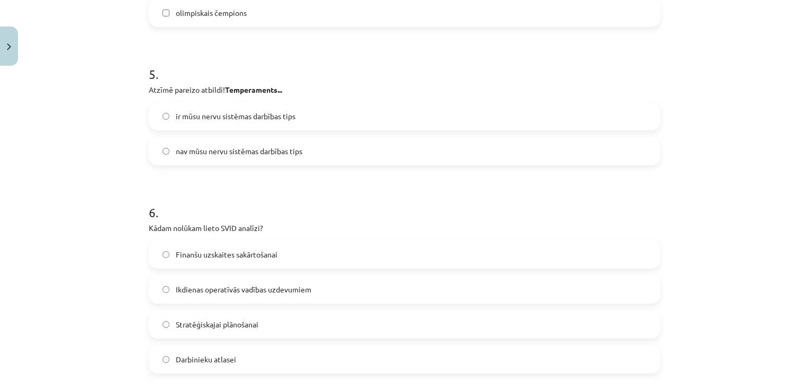
click at [308, 122] on label "ir mūsu nervu sistēmas darbības tips" at bounding box center [404, 116] width 509 height 26
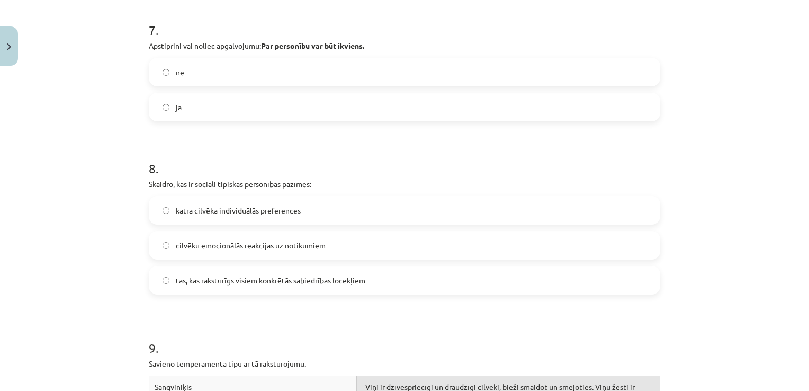
scroll to position [1727, 0]
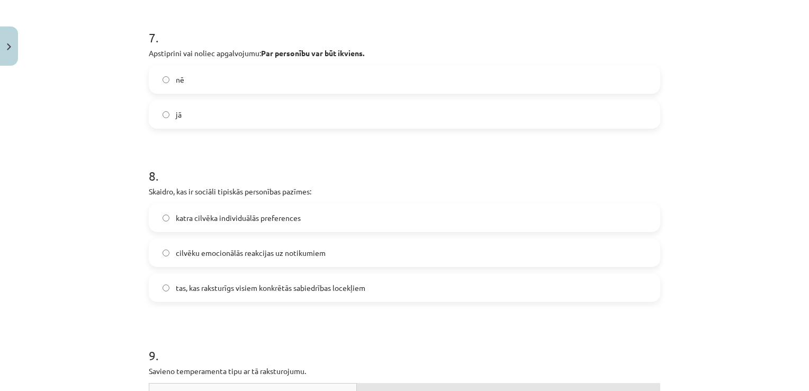
click at [264, 288] on span "tas, kas raksturīgs visiem konkrētās sabiedrības locekļiem" at bounding box center [271, 287] width 190 height 11
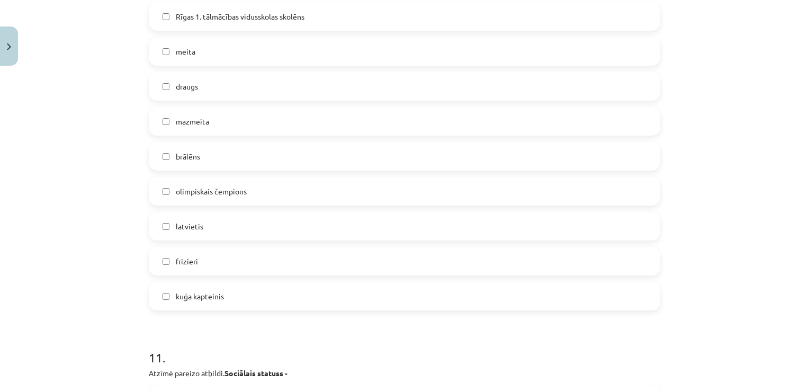
scroll to position [2415, 0]
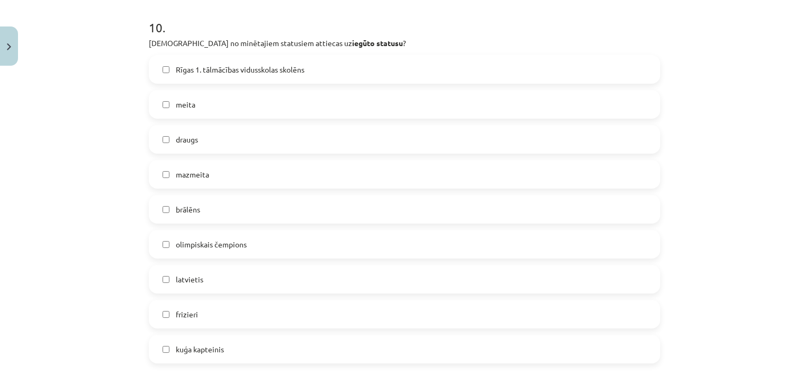
click at [169, 64] on label "Rīgas 1. tālmācības vidusskolas skolēns" at bounding box center [404, 69] width 509 height 26
click at [154, 132] on label "draugs" at bounding box center [404, 139] width 509 height 26
click at [206, 239] on span "olimpiskais čempions" at bounding box center [211, 244] width 71 height 11
click at [188, 316] on span "frizieri" at bounding box center [187, 314] width 22 height 11
click at [199, 345] on span "kuģa kapteinis" at bounding box center [200, 349] width 48 height 11
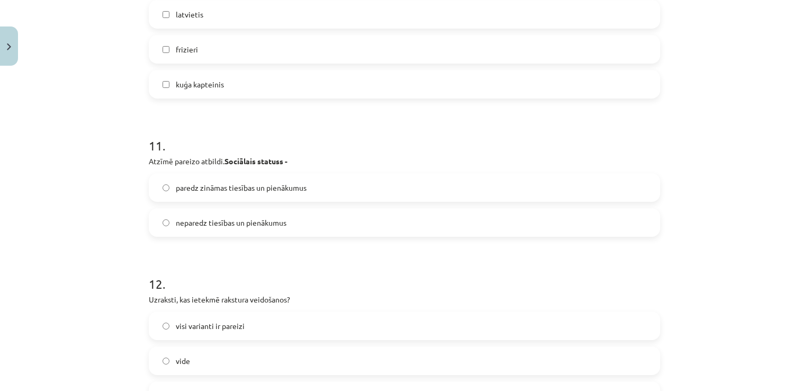
scroll to position [2733, 0]
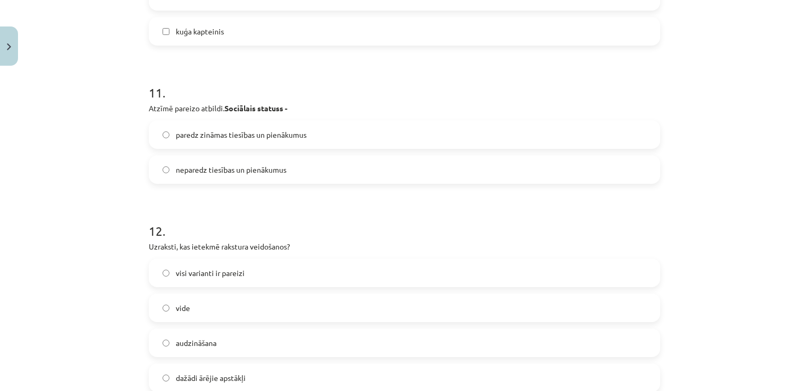
click at [306, 126] on label "paredz zināmas tiesības un pienākumus" at bounding box center [404, 134] width 509 height 26
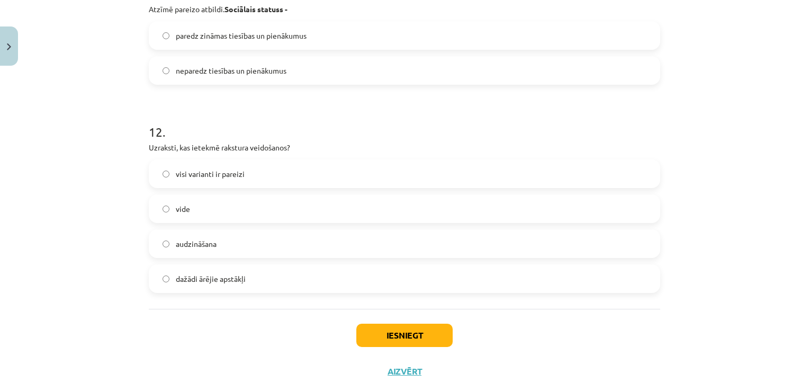
scroll to position [2839, 0]
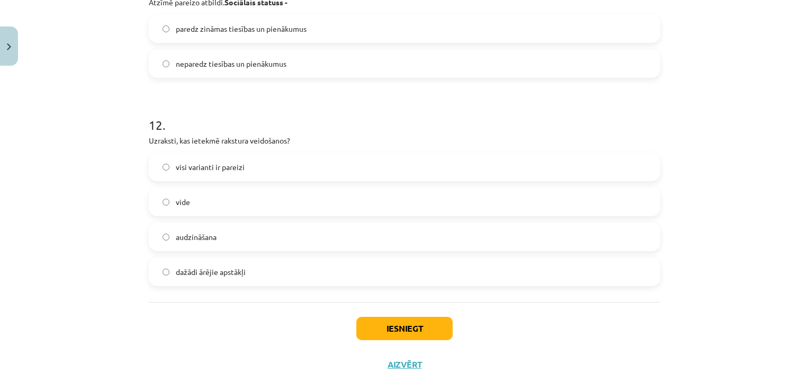
click at [274, 167] on label "visi varianti ir pareizi" at bounding box center [404, 167] width 509 height 26
click at [366, 322] on button "Iesniegt" at bounding box center [404, 328] width 96 height 23
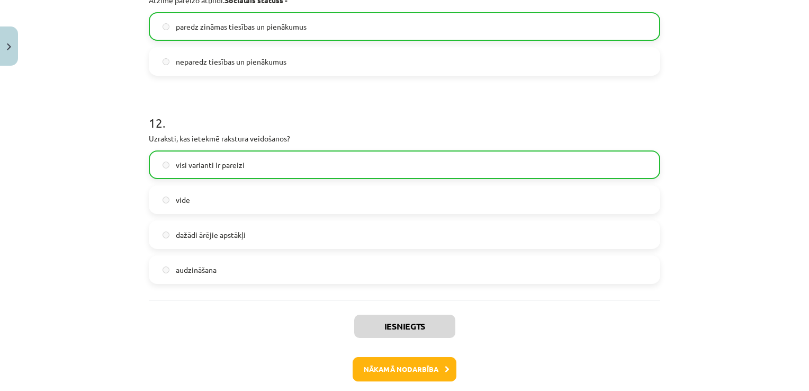
scroll to position [2889, 0]
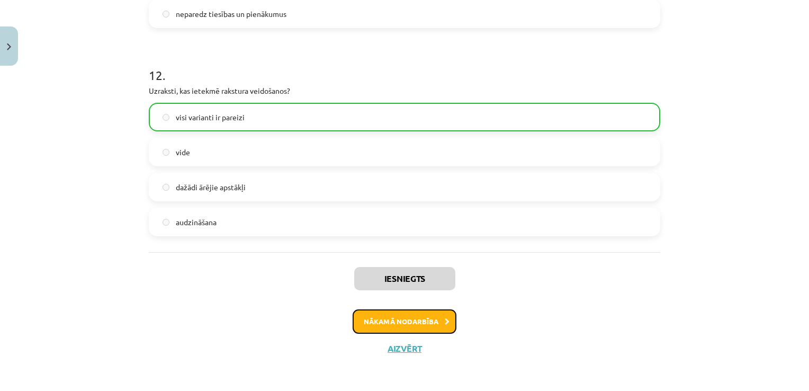
click at [402, 321] on button "Nākamā nodarbība" at bounding box center [405, 321] width 104 height 24
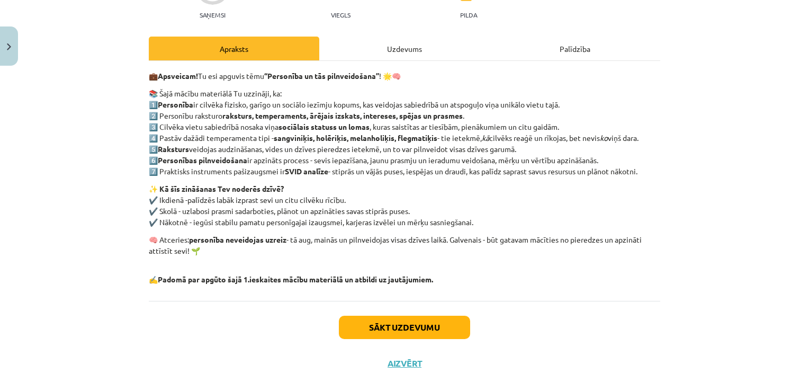
scroll to position [136, 0]
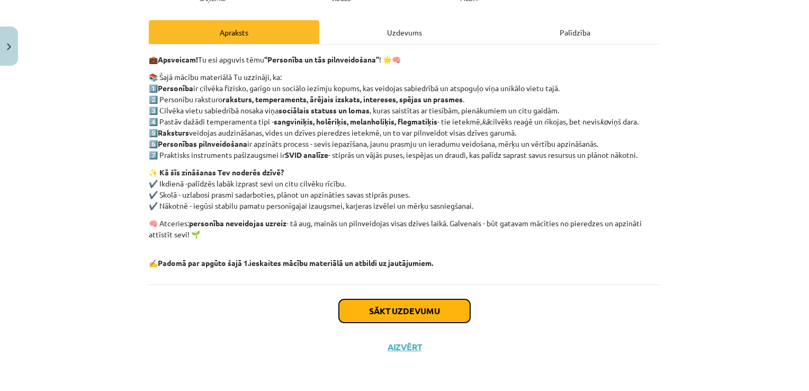
click at [387, 312] on button "Sākt uzdevumu" at bounding box center [404, 310] width 131 height 23
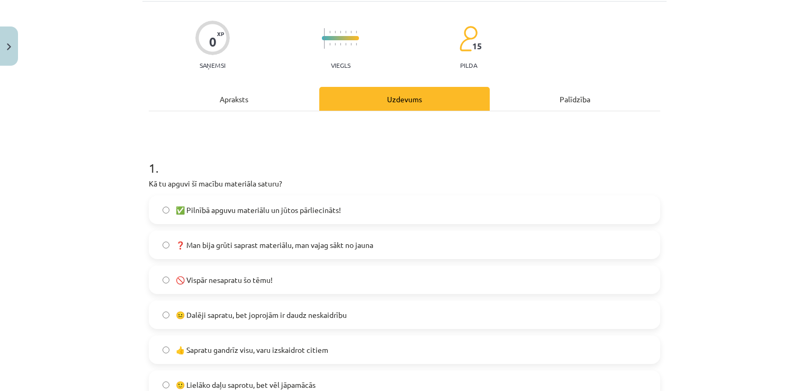
scroll to position [185, 0]
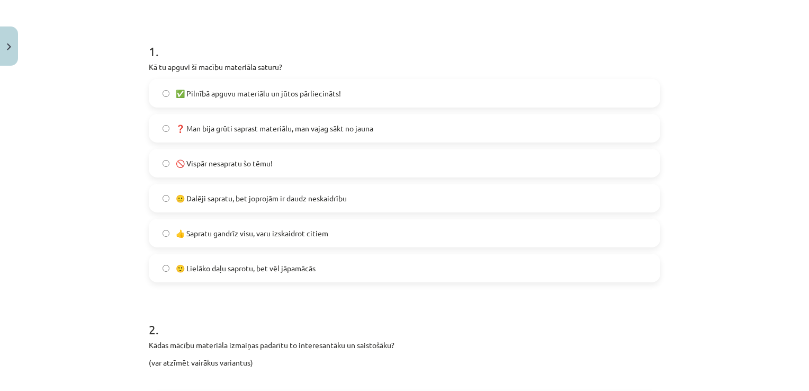
click at [324, 90] on span "✅ Pilnībā apguvu materiālu un jūtos pārliecināts!" at bounding box center [258, 93] width 165 height 11
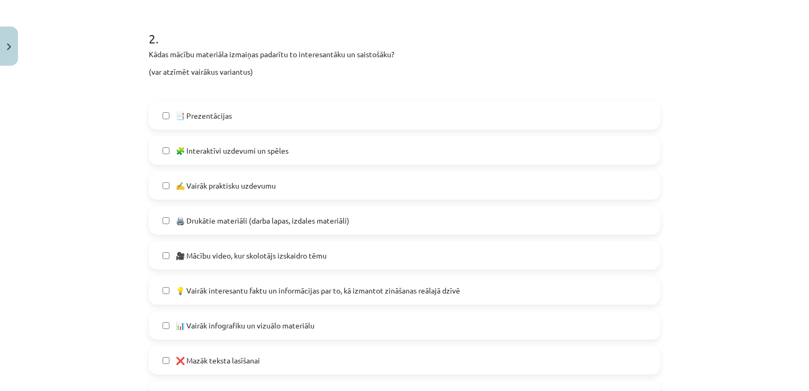
scroll to position [503, 0]
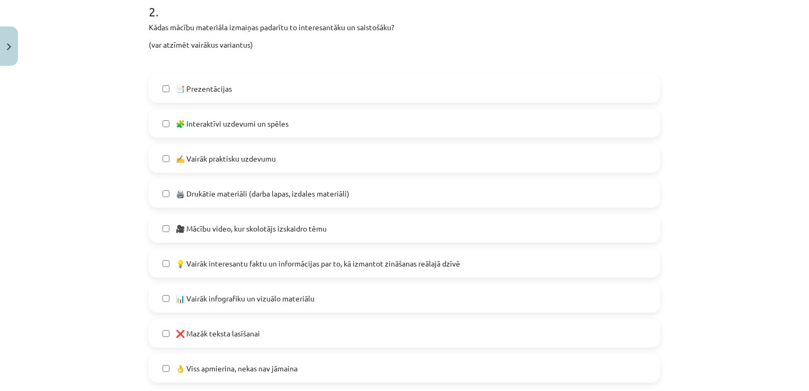
click at [191, 163] on span "✍️ Vairāk praktisku uzdevumu" at bounding box center [226, 158] width 100 height 11
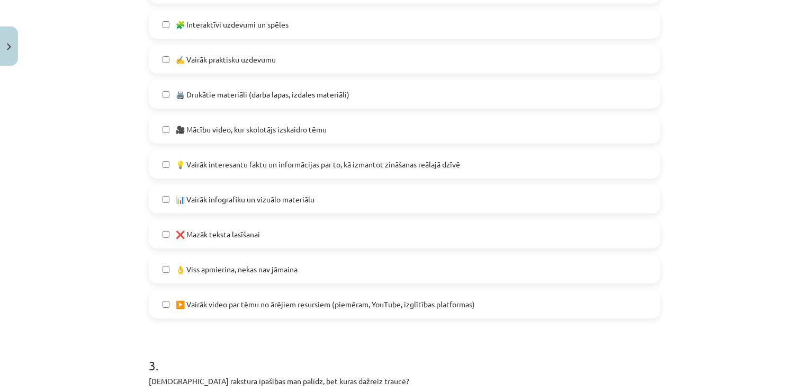
scroll to position [609, 0]
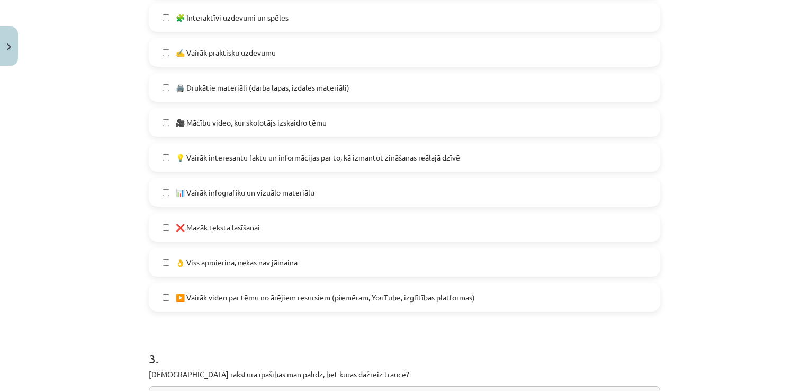
click at [226, 127] on span "🎥 Mācību video, kur skolotājs izskaidro tēmu" at bounding box center [251, 122] width 151 height 11
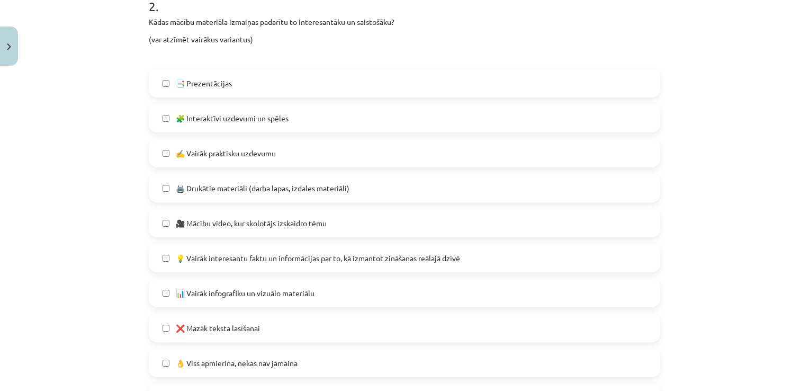
scroll to position [503, 0]
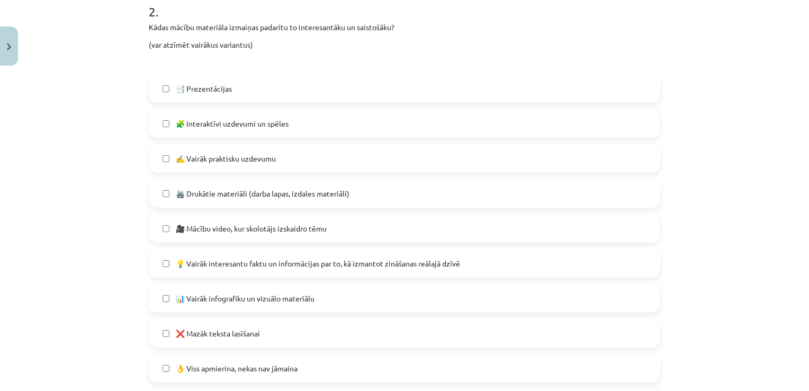
click at [240, 158] on span "✍️ Vairāk praktisku uzdevumu" at bounding box center [226, 158] width 100 height 11
click at [252, 227] on span "🎥 Mācību video, kur skolotājs izskaidro tēmu" at bounding box center [251, 228] width 151 height 11
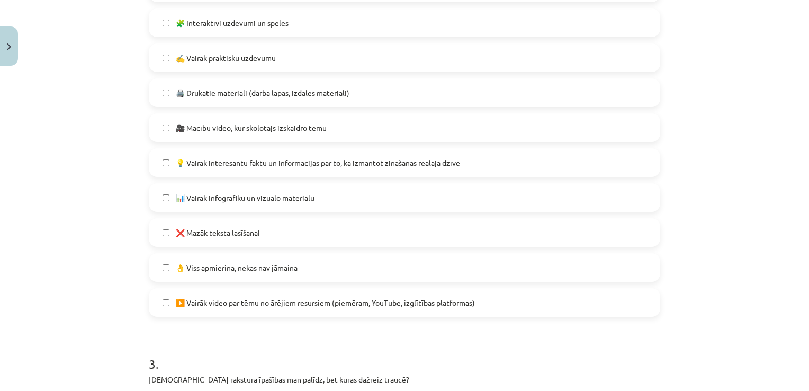
scroll to position [609, 0]
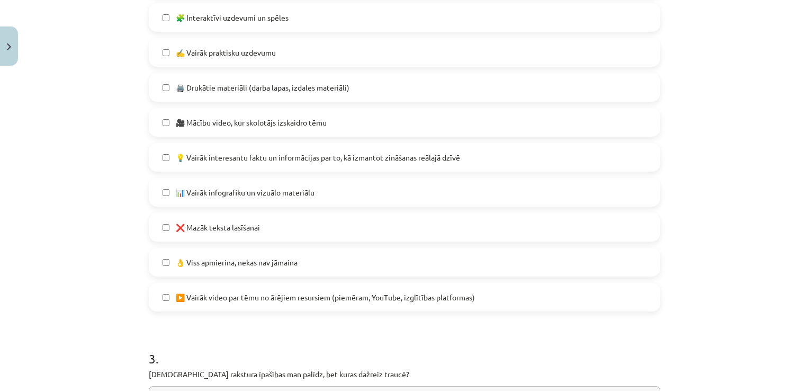
click at [256, 264] on span "👌 Viss apmierina, nekas nav jāmaina" at bounding box center [237, 262] width 122 height 11
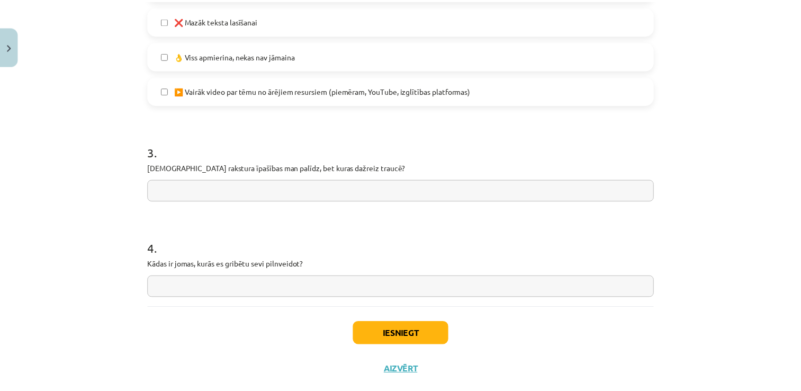
scroll to position [821, 0]
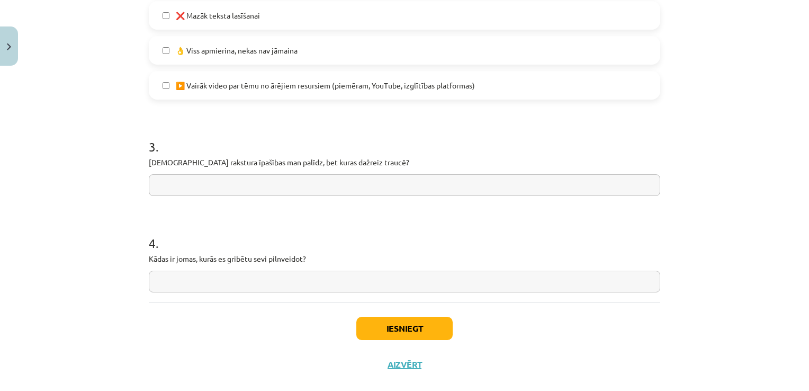
click at [163, 178] on input "text" at bounding box center [404, 185] width 511 height 22
type input "*"
type input "**********"
click at [174, 280] on input "text" at bounding box center [404, 282] width 511 height 22
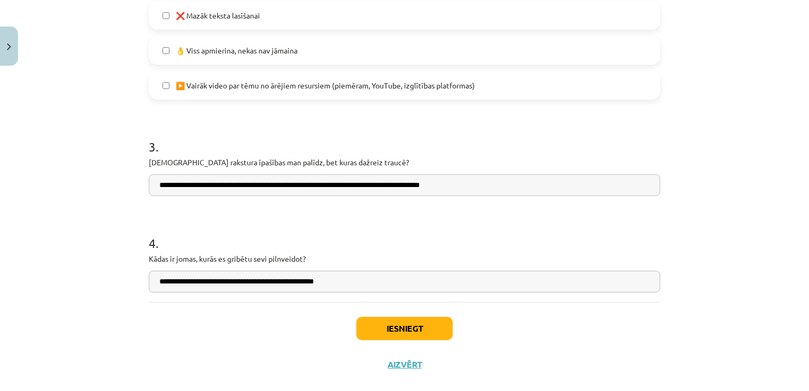
click at [304, 280] on input "**********" at bounding box center [404, 282] width 511 height 22
type input "**********"
click at [401, 328] on button "Iesniegt" at bounding box center [404, 328] width 96 height 23
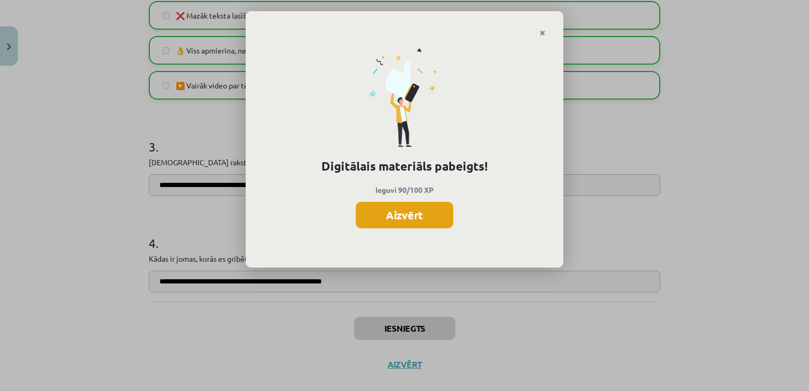
click at [397, 213] on button "Aizvērt" at bounding box center [404, 215] width 97 height 26
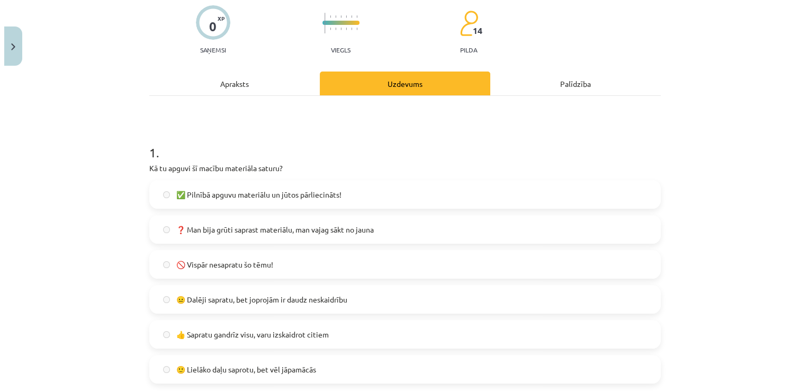
scroll to position [0, 0]
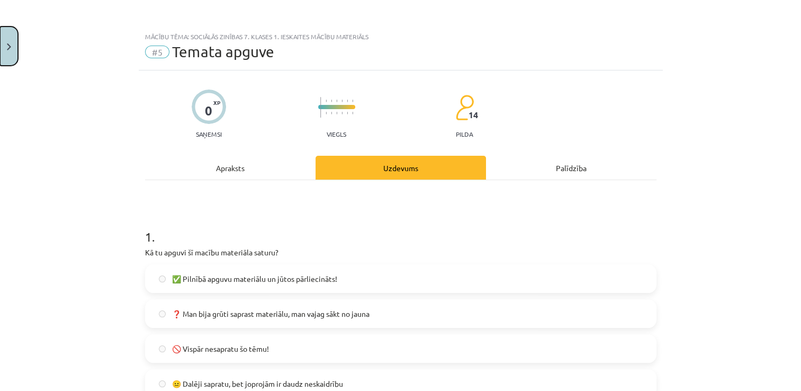
click at [7, 43] on img "Close" at bounding box center [9, 46] width 4 height 7
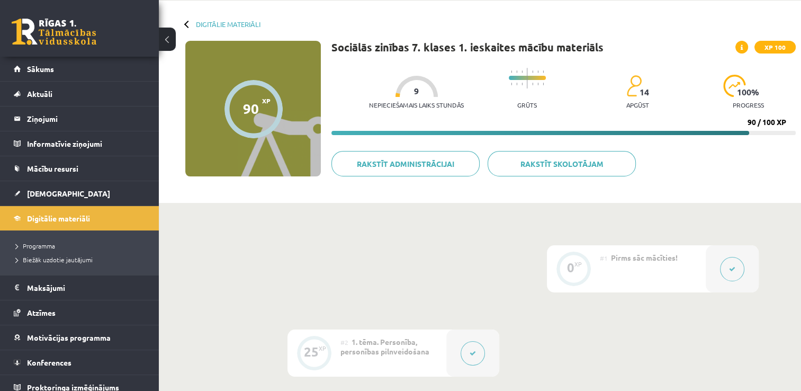
click at [739, 266] on button at bounding box center [732, 269] width 24 height 24
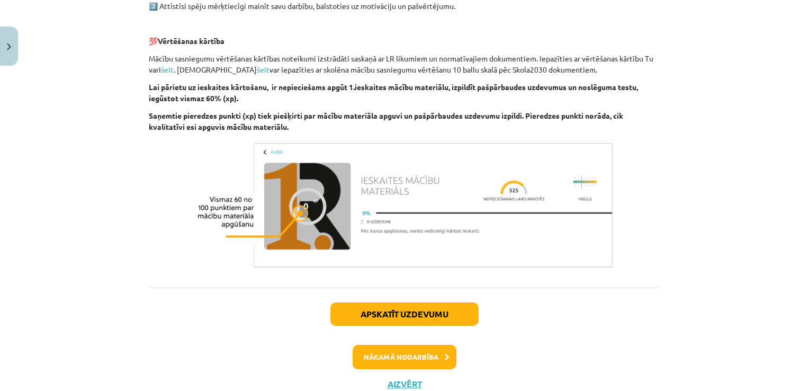
scroll to position [643, 0]
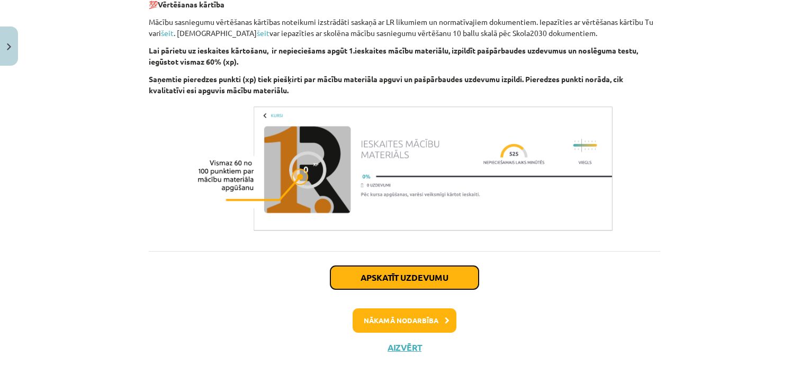
click at [398, 282] on button "Apskatīt uzdevumu" at bounding box center [404, 277] width 148 height 23
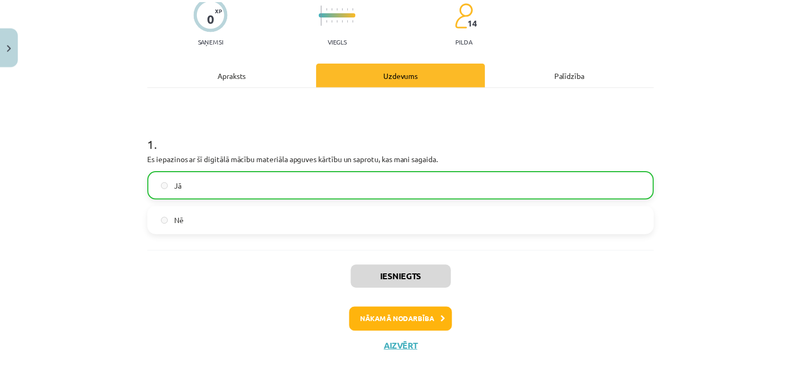
scroll to position [26, 0]
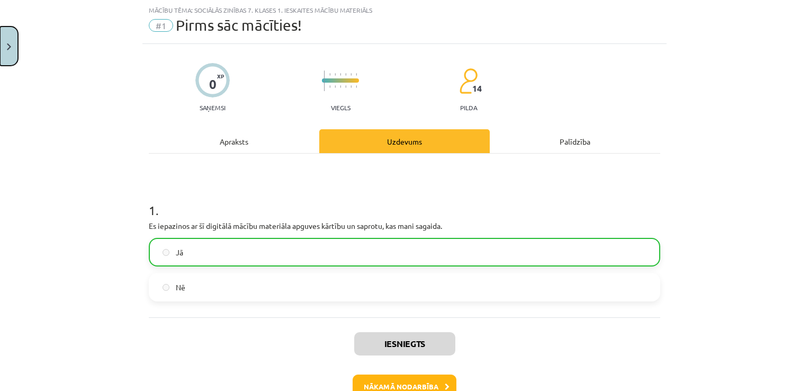
click at [12, 41] on button "Close" at bounding box center [9, 45] width 18 height 39
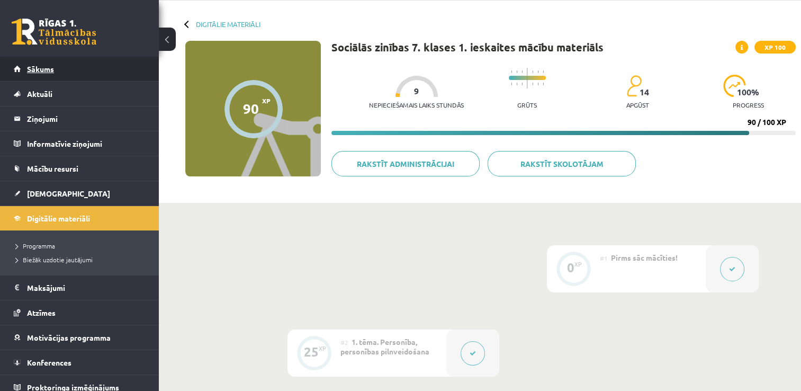
click at [53, 71] on span "Sākums" at bounding box center [40, 69] width 27 height 10
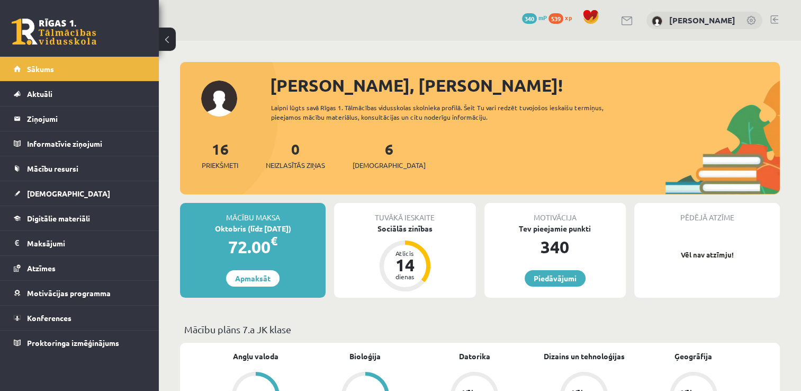
click at [771, 19] on link at bounding box center [774, 19] width 8 height 8
